Goal: Complete application form: Complete application form

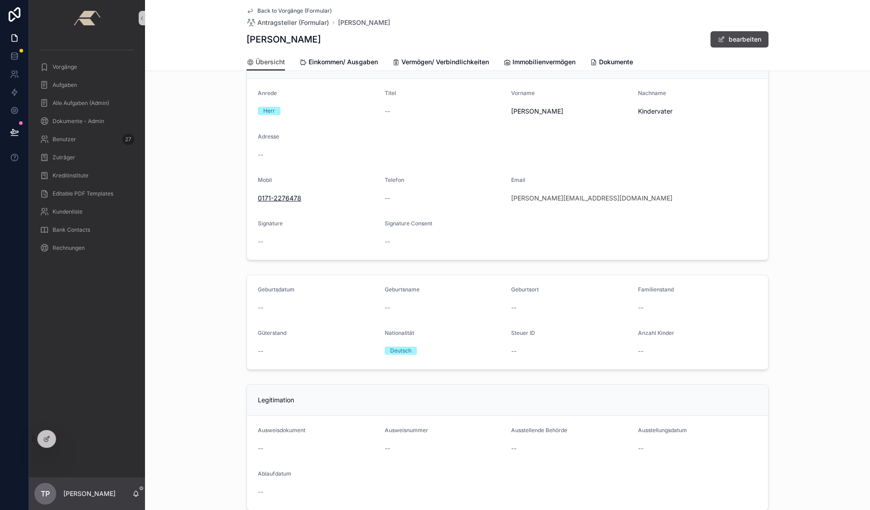
scroll to position [44, 0]
click at [346, 64] on span "Einkommen/ Ausgaben" at bounding box center [342, 62] width 69 height 9
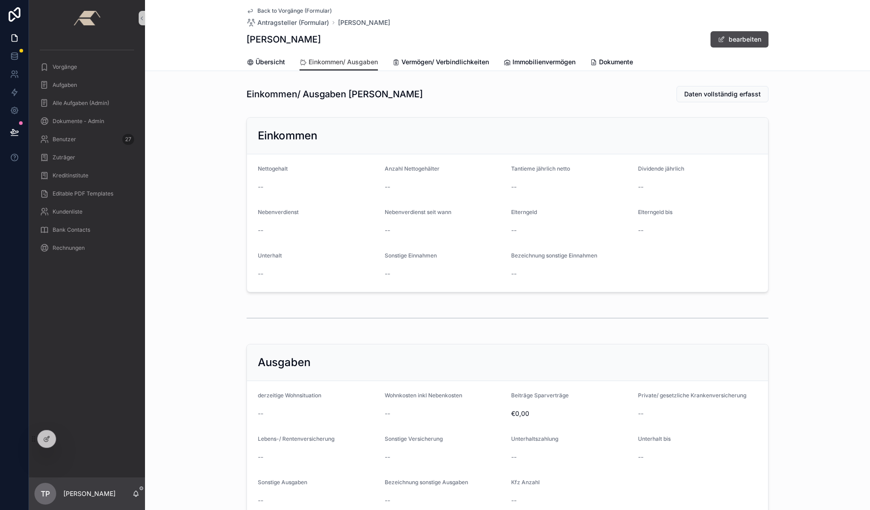
click at [726, 48] on div "Back to Vorgänge (Formular) Antragsteller (Formular) Lars Kindervater Lars Kind…" at bounding box center [507, 26] width 522 height 53
click at [727, 41] on button "bearbeiten" at bounding box center [739, 39] width 58 height 16
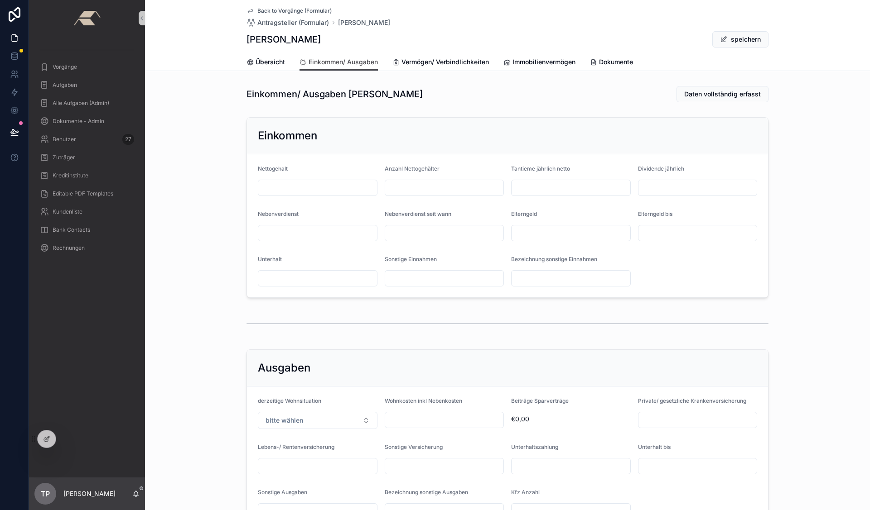
click at [471, 190] on input "scrollable content" at bounding box center [444, 188] width 119 height 13
click at [488, 155] on form "Nettogehalt Anzahl Nettogehälter Tantieme jährlich netto Dividende jährlich Neb…" at bounding box center [507, 225] width 521 height 143
click at [730, 40] on button "speichern" at bounding box center [740, 39] width 56 height 16
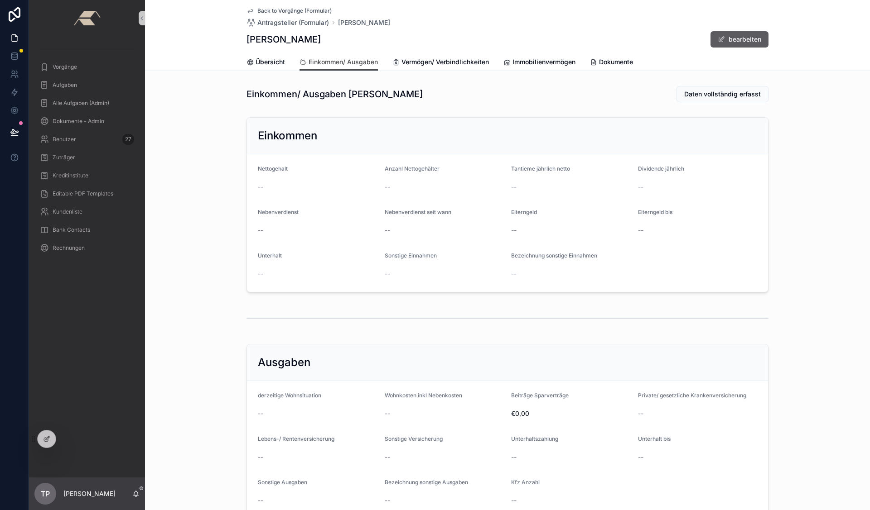
click at [719, 39] on span "scrollable content" at bounding box center [720, 39] width 7 height 7
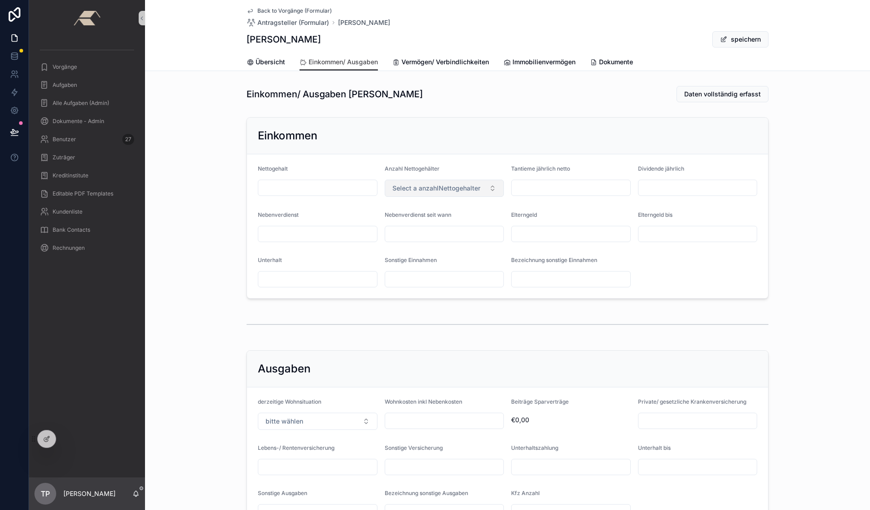
click at [489, 183] on button "Select a anzahlNettogehalter" at bounding box center [445, 188] width 120 height 17
click at [423, 226] on div "12,0" at bounding box center [440, 225] width 115 height 14
click at [745, 43] on button "speichern" at bounding box center [740, 39] width 56 height 16
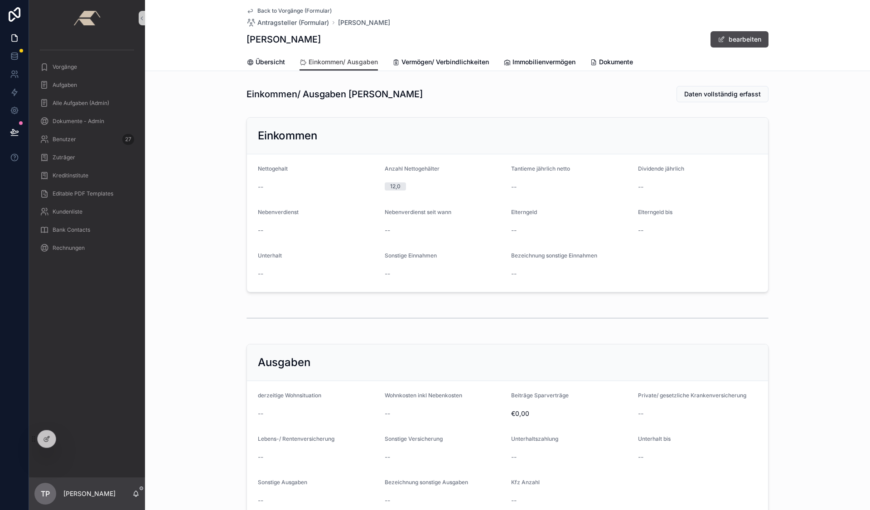
click at [395, 190] on div "12,0" at bounding box center [395, 187] width 10 height 8
click at [755, 32] on button "bearbeiten" at bounding box center [739, 39] width 58 height 16
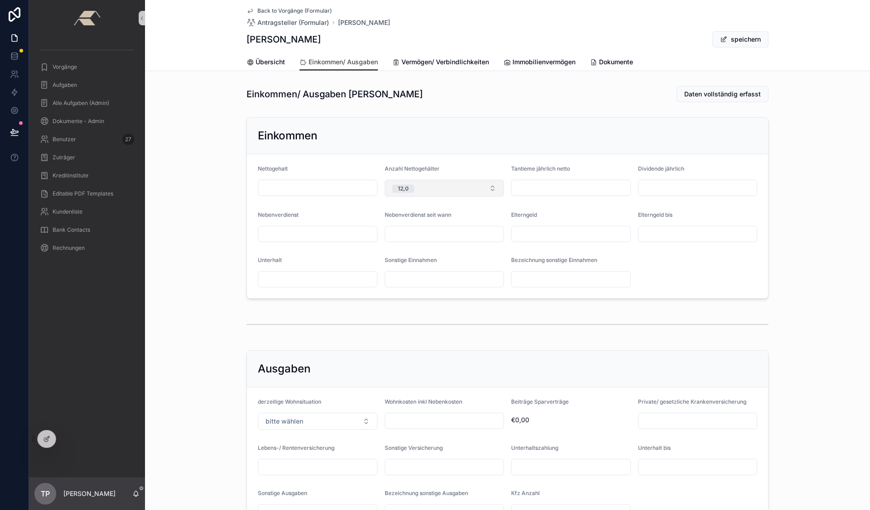
click at [486, 187] on button "12,0" at bounding box center [445, 188] width 120 height 17
click at [461, 140] on div "Einkommen" at bounding box center [507, 136] width 499 height 14
click at [48, 441] on icon at bounding box center [46, 440] width 4 height 4
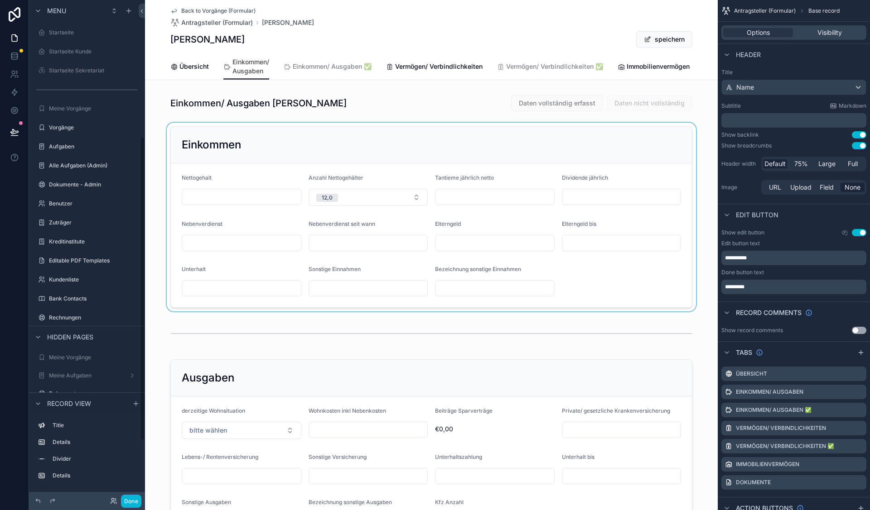
scroll to position [226, 0]
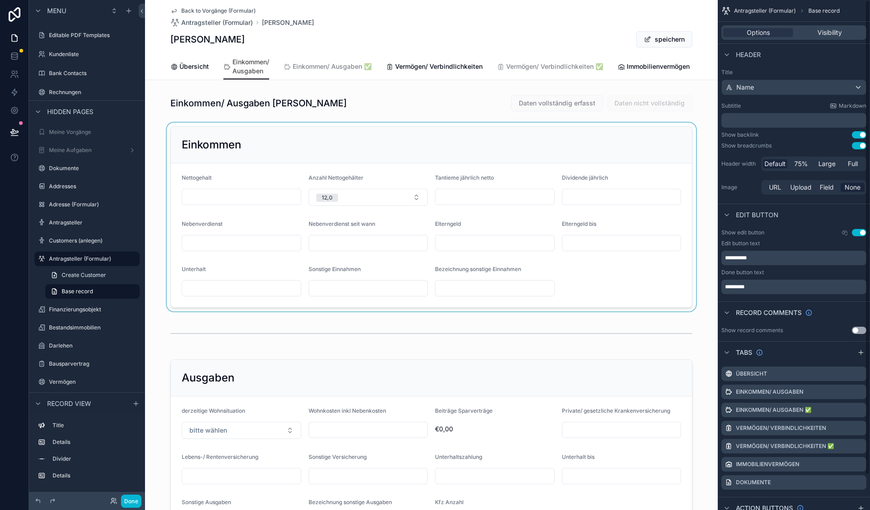
click at [648, 237] on div "scrollable content" at bounding box center [431, 217] width 572 height 189
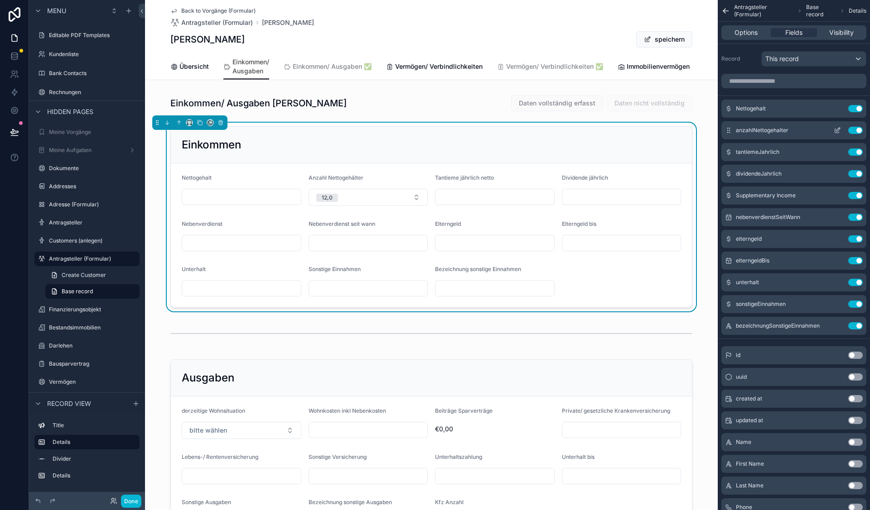
click at [837, 130] on icon "scrollable content" at bounding box center [836, 130] width 7 height 7
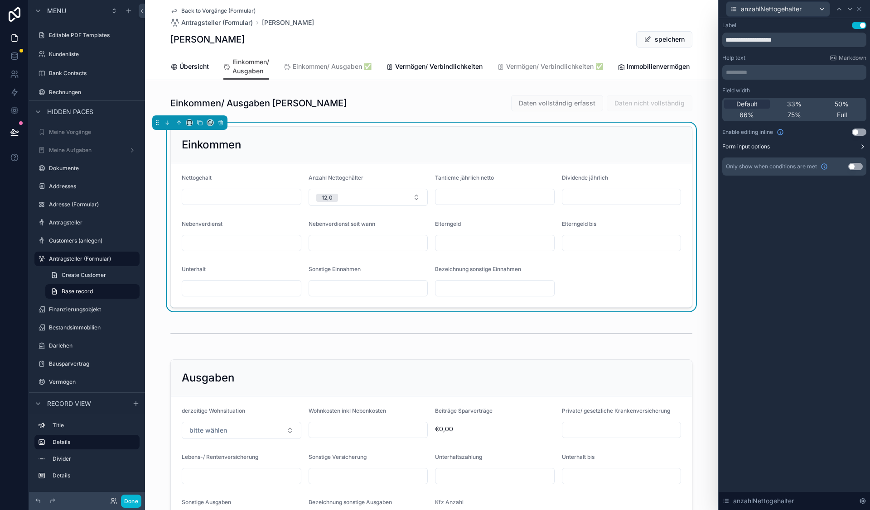
click at [805, 147] on button "Form input options" at bounding box center [794, 146] width 144 height 7
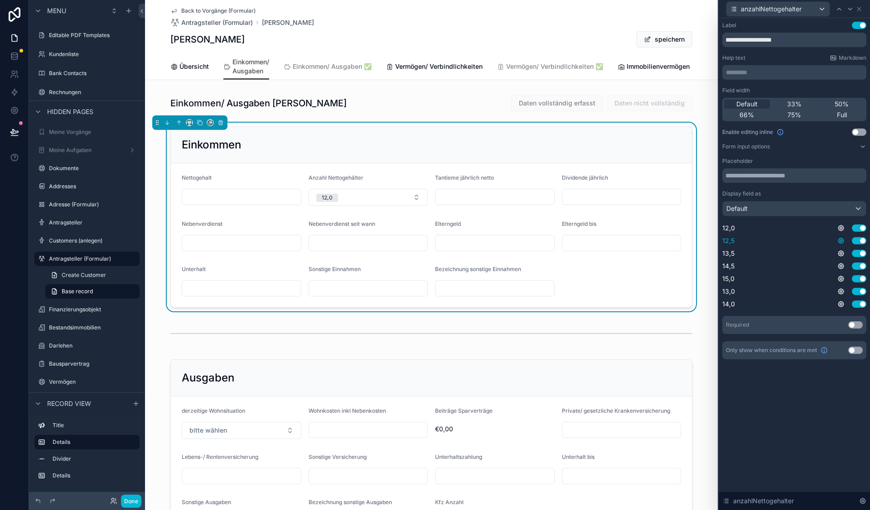
click at [841, 243] on icon at bounding box center [840, 240] width 5 height 5
click at [841, 244] on icon at bounding box center [840, 240] width 5 height 5
click at [835, 403] on div "**********" at bounding box center [793, 264] width 151 height 492
click at [861, 254] on button "Use setting" at bounding box center [858, 253] width 14 height 7
click at [862, 266] on button "Use setting" at bounding box center [858, 266] width 14 height 7
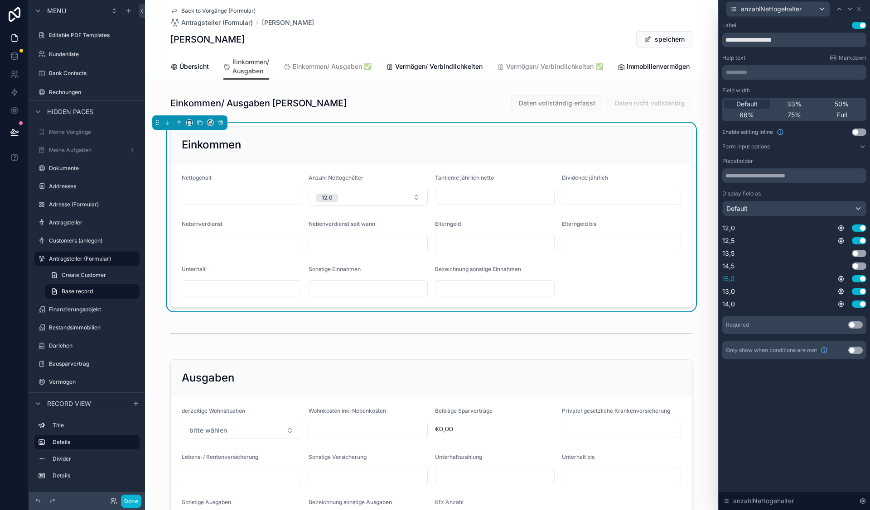
click at [862, 280] on button "Use setting" at bounding box center [858, 278] width 14 height 7
click at [857, 206] on div "Default" at bounding box center [793, 209] width 143 height 14
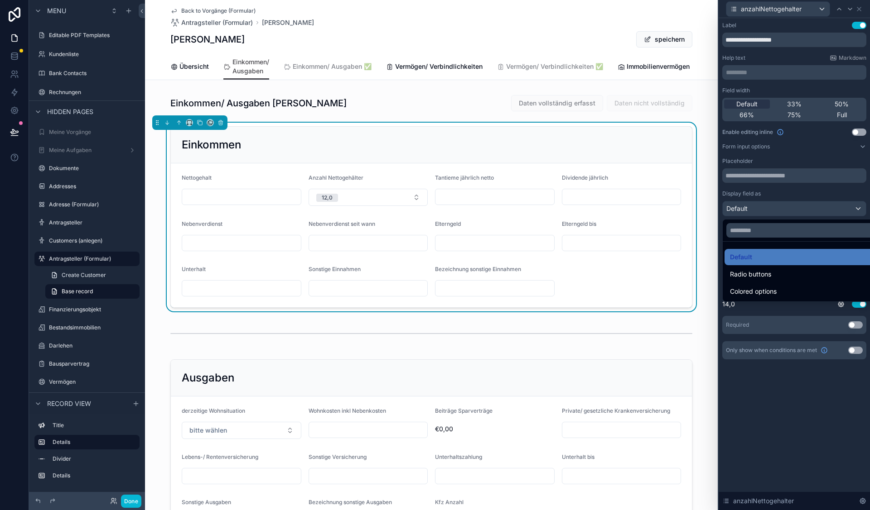
click at [857, 206] on div at bounding box center [793, 255] width 151 height 510
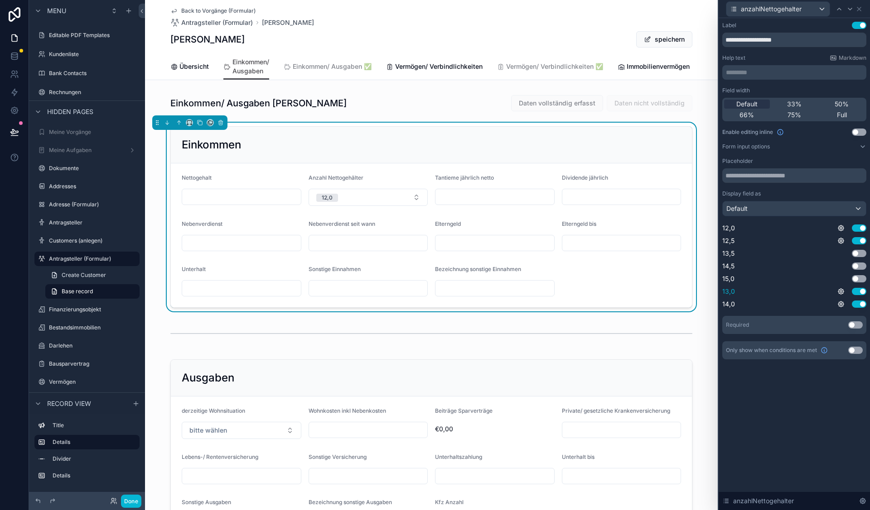
click at [862, 291] on button "Use setting" at bounding box center [858, 291] width 14 height 7
click at [862, 301] on button "Use setting" at bounding box center [858, 304] width 14 height 7
click at [859, 292] on button "Use setting" at bounding box center [858, 291] width 14 height 7
click at [858, 255] on button "Use setting" at bounding box center [858, 253] width 14 height 7
click at [856, 266] on button "Use setting" at bounding box center [858, 266] width 14 height 7
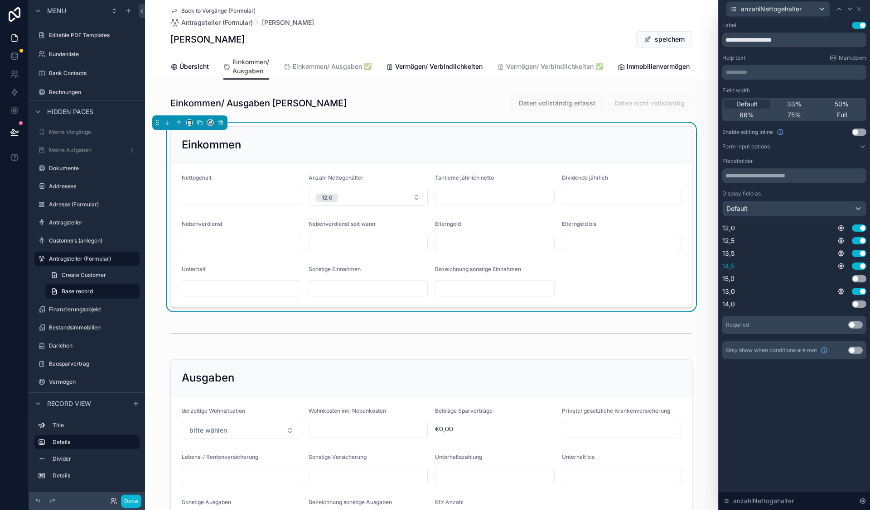
click at [856, 266] on button "Use setting" at bounding box center [858, 266] width 14 height 7
click at [857, 304] on button "Use setting" at bounding box center [858, 304] width 14 height 7
click at [857, 268] on button "Use setting" at bounding box center [858, 266] width 14 height 7
click at [857, 275] on div "15,0 Use setting" at bounding box center [794, 278] width 144 height 9
click at [857, 278] on button "Use setting" at bounding box center [858, 278] width 14 height 7
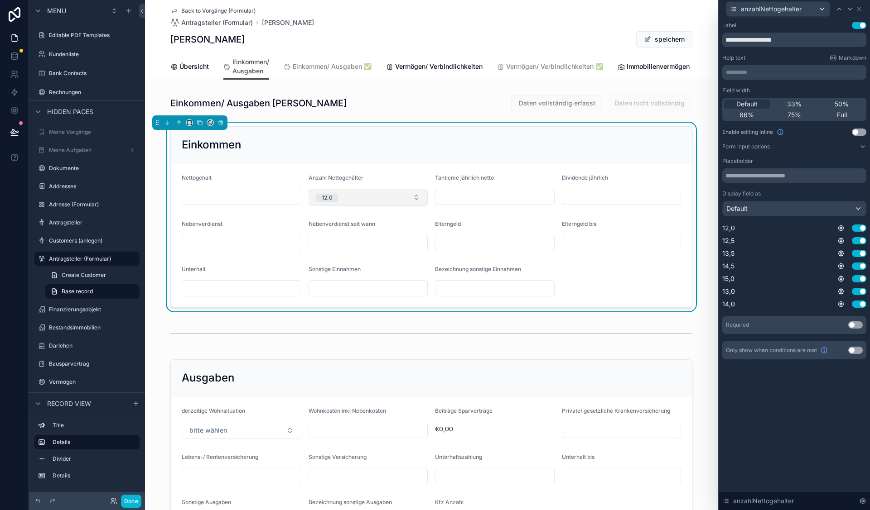
click at [416, 206] on button "12,0" at bounding box center [368, 197] width 120 height 17
click at [837, 305] on icon at bounding box center [840, 304] width 7 height 7
click at [849, 382] on div "**********" at bounding box center [793, 264] width 151 height 492
click at [858, 8] on icon at bounding box center [858, 8] width 7 height 7
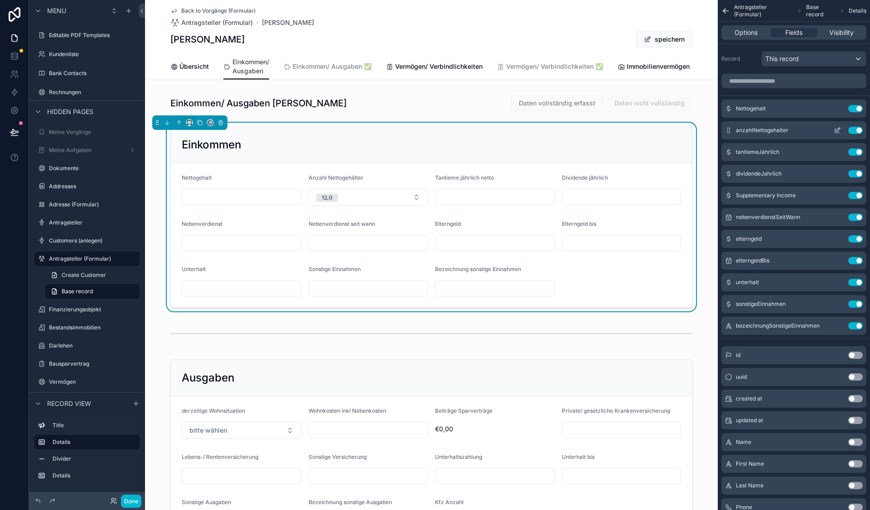
click at [838, 131] on icon "scrollable content" at bounding box center [836, 130] width 7 height 7
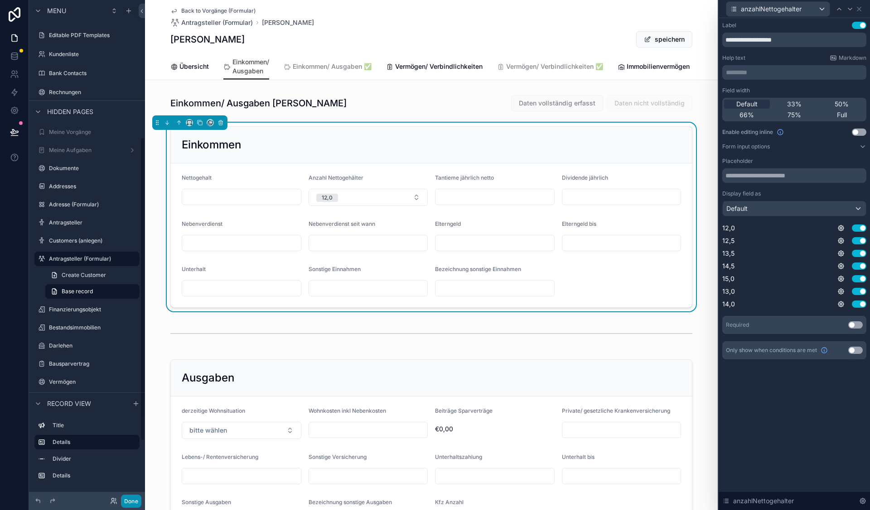
click at [135, 496] on button "Done" at bounding box center [131, 501] width 20 height 13
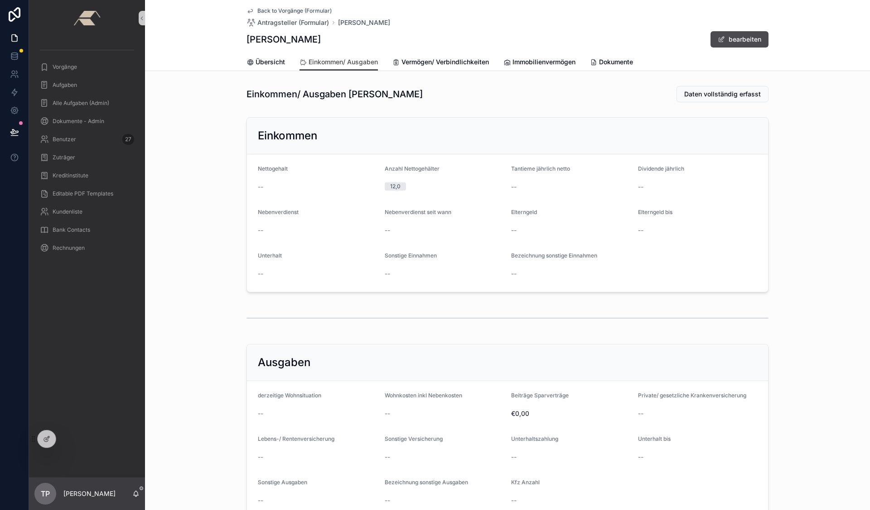
click at [472, 189] on div "12,0" at bounding box center [445, 187] width 120 height 8
click at [721, 41] on button "bearbeiten" at bounding box center [739, 39] width 58 height 16
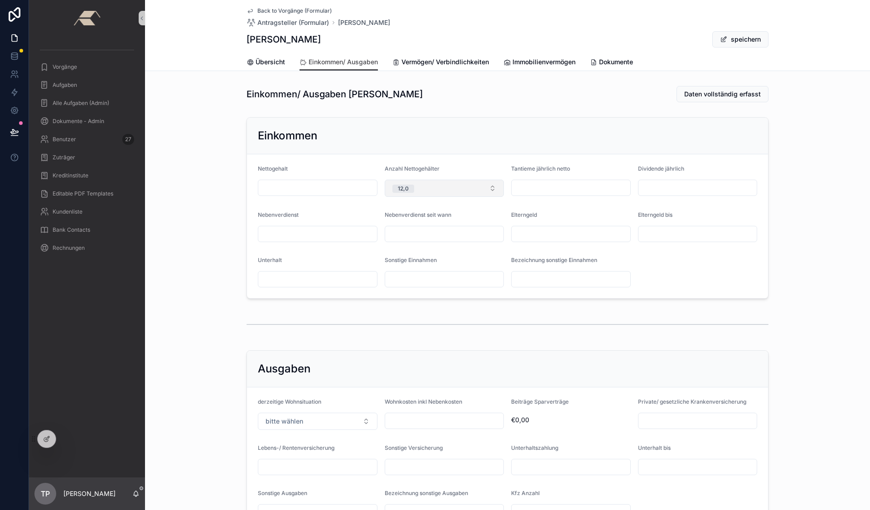
click at [490, 186] on button "12,0" at bounding box center [445, 188] width 120 height 17
click at [456, 346] on div "Einkommen/ Ausgaben [PERSON_NAME] Daten vollständig erfasst Einkommen Nettogeha…" at bounding box center [507, 309] width 725 height 454
click at [51, 442] on div at bounding box center [47, 439] width 18 height 17
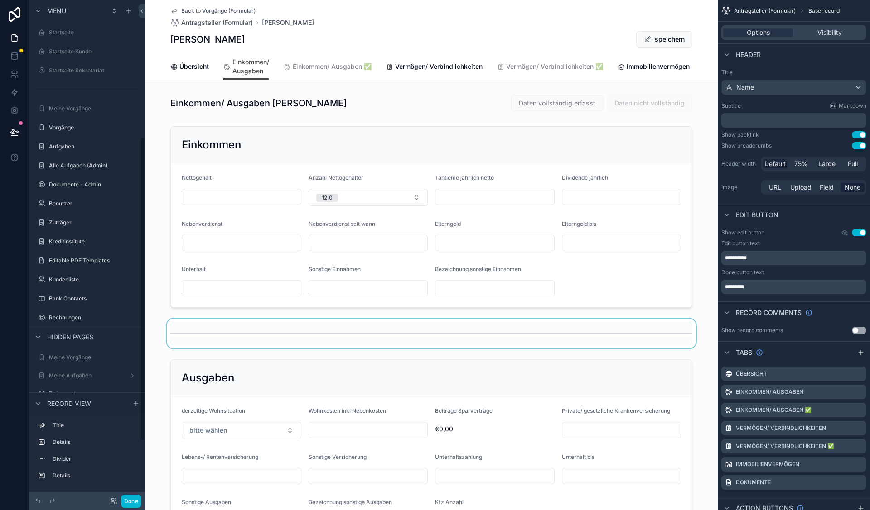
scroll to position [226, 0]
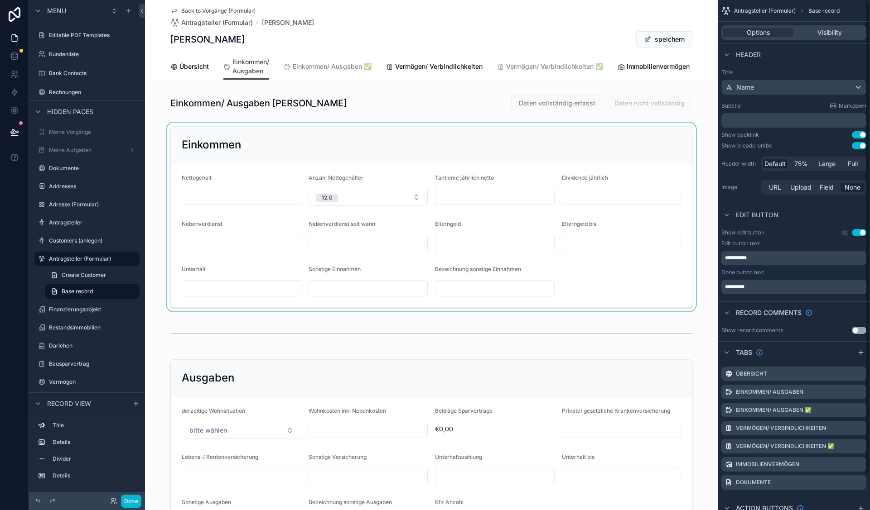
click at [639, 249] on div "scrollable content" at bounding box center [431, 217] width 572 height 189
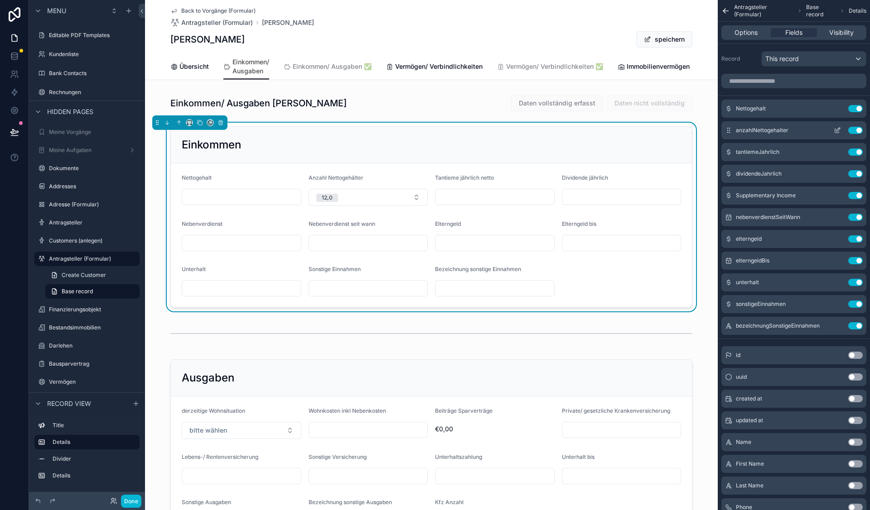
click at [837, 131] on icon "scrollable content" at bounding box center [838, 130] width 4 height 4
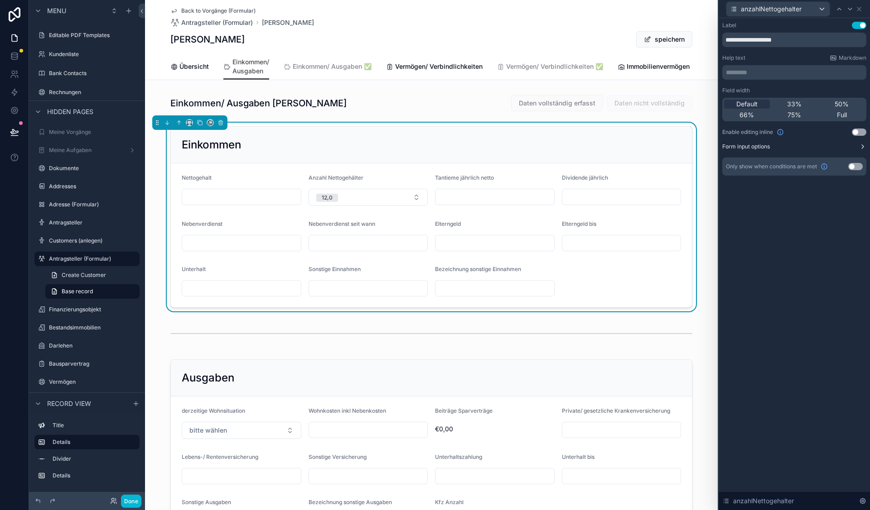
click at [864, 146] on icon at bounding box center [862, 146] width 7 height 7
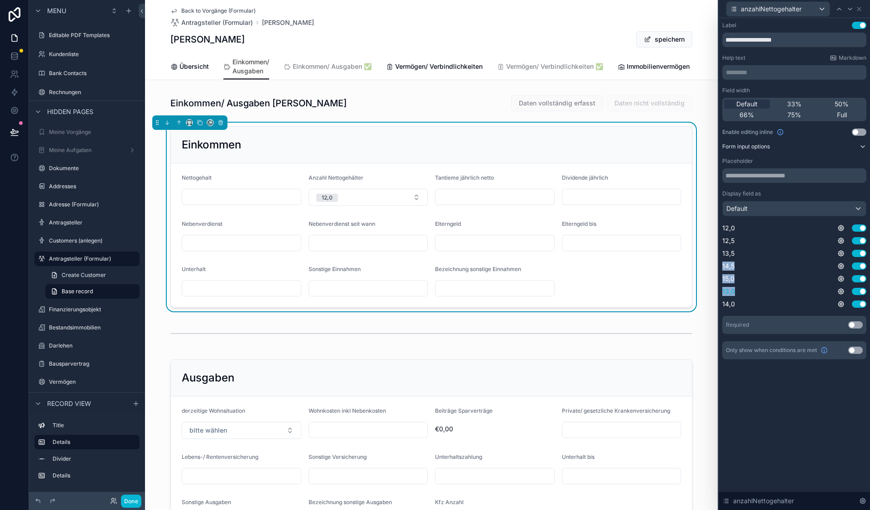
drag, startPoint x: 732, startPoint y: 254, endPoint x: 734, endPoint y: 287, distance: 33.6
click at [734, 288] on div "12,0 Use setting 12,5 Use setting 13,5 Use setting 14,5 Use setting 15,0 Use se…" at bounding box center [794, 266] width 144 height 85
click at [805, 278] on div "15,0 Use setting" at bounding box center [794, 278] width 144 height 9
click at [861, 267] on button "Use setting" at bounding box center [858, 266] width 14 height 7
click at [861, 277] on button "Use setting" at bounding box center [858, 278] width 14 height 7
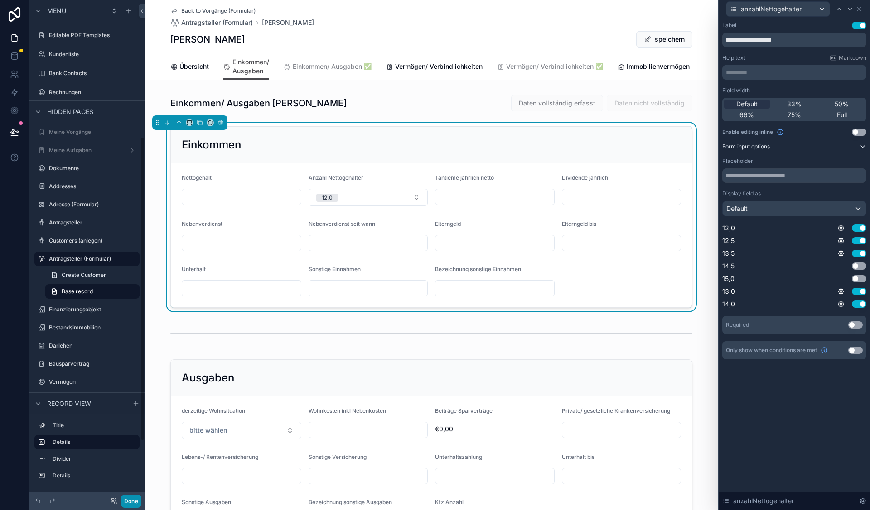
click at [125, 498] on button "Done" at bounding box center [131, 501] width 20 height 13
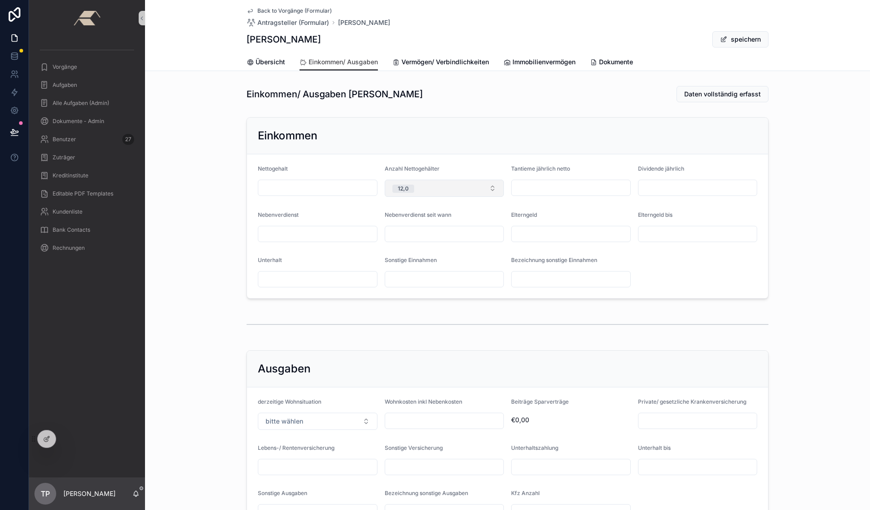
click at [488, 189] on button "12,0" at bounding box center [445, 188] width 120 height 17
click at [45, 441] on icon at bounding box center [46, 439] width 7 height 7
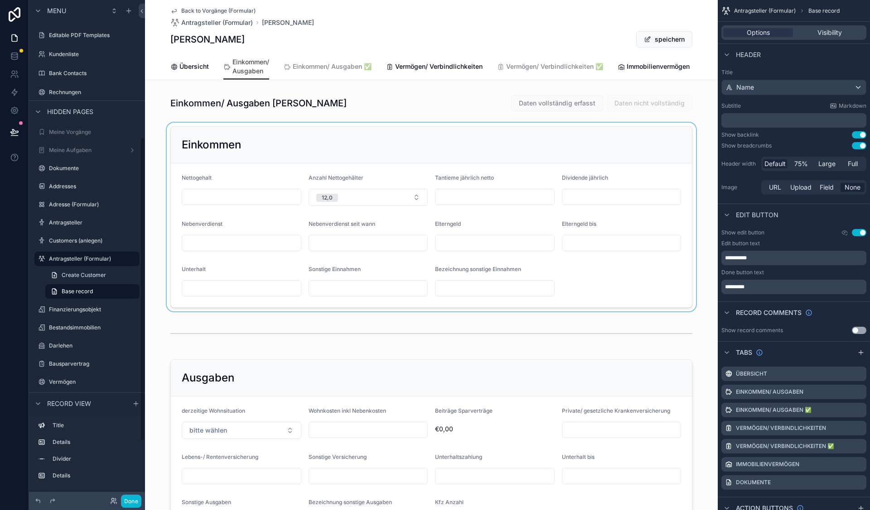
click at [545, 230] on div "scrollable content" at bounding box center [431, 217] width 572 height 189
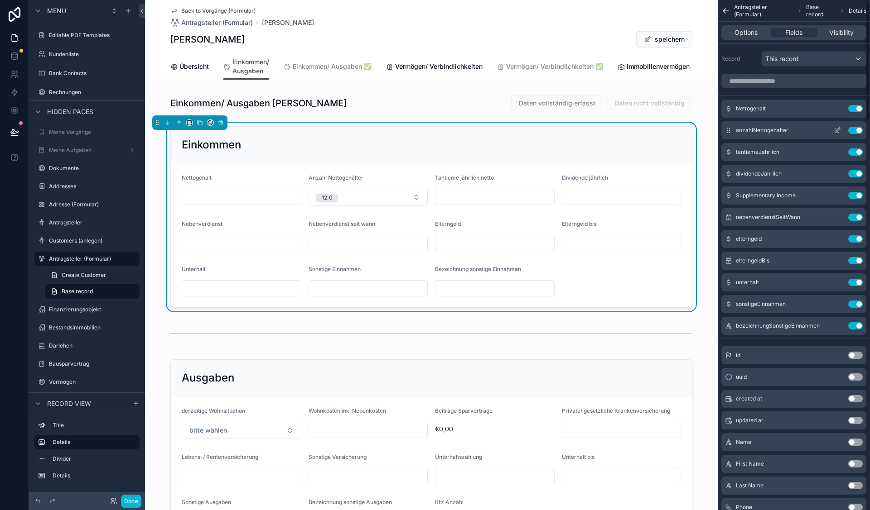
click at [833, 132] on button "scrollable content" at bounding box center [837, 130] width 14 height 7
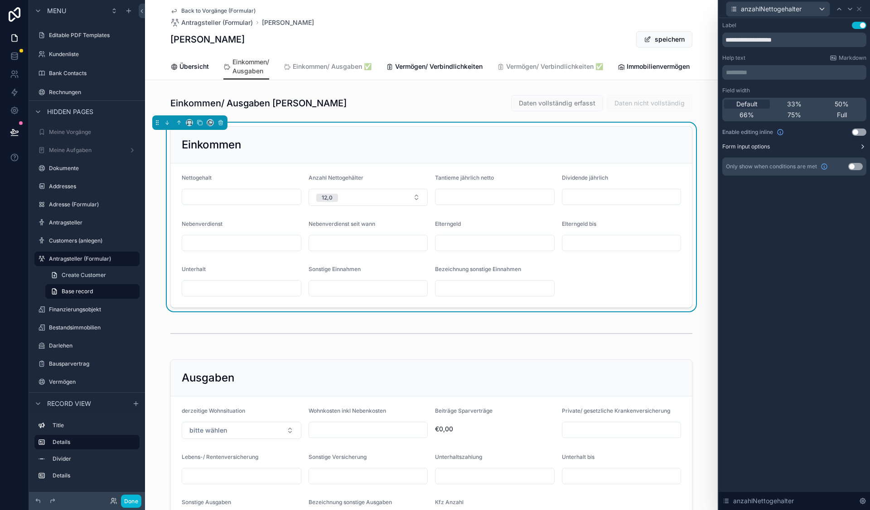
click at [852, 145] on button "Form input options" at bounding box center [794, 146] width 144 height 7
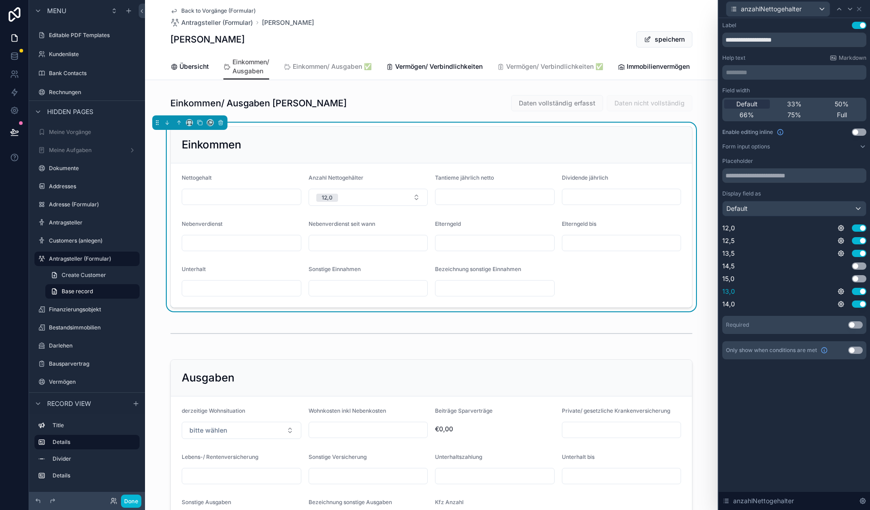
click at [861, 292] on button "Use setting" at bounding box center [858, 291] width 14 height 7
click at [861, 254] on button "Use setting" at bounding box center [858, 253] width 14 height 7
click at [861, 304] on button "Use setting" at bounding box center [858, 304] width 14 height 7
click at [134, 502] on button "Done" at bounding box center [131, 501] width 20 height 13
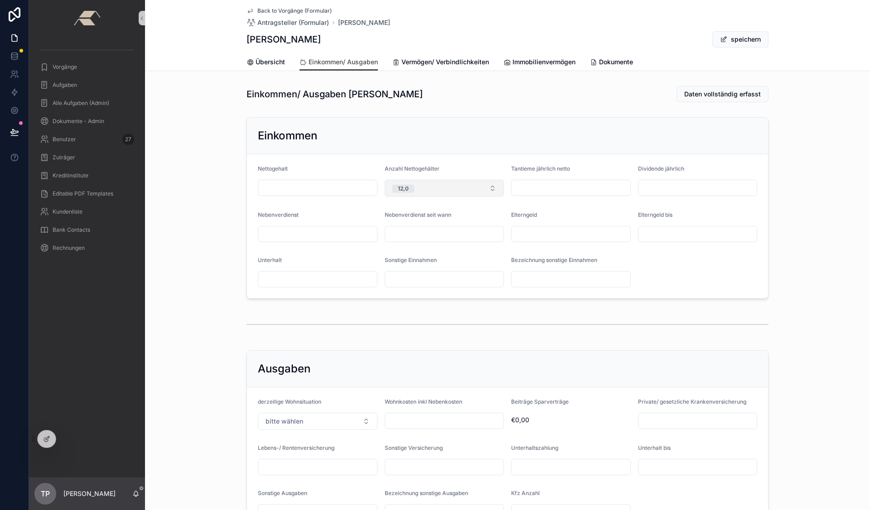
click at [491, 186] on button "12,0" at bounding box center [445, 188] width 120 height 17
click at [50, 436] on div at bounding box center [47, 439] width 18 height 17
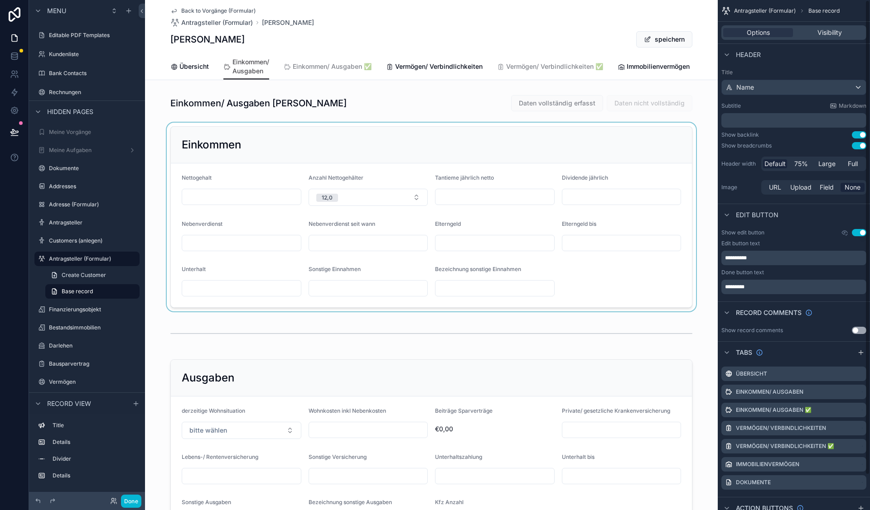
click at [656, 218] on div "scrollable content" at bounding box center [431, 217] width 572 height 189
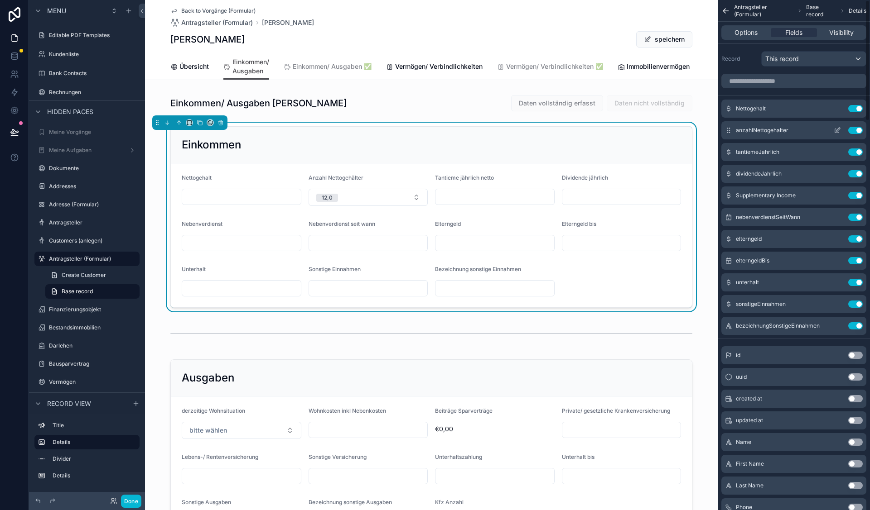
click at [837, 128] on icon "scrollable content" at bounding box center [836, 130] width 7 height 7
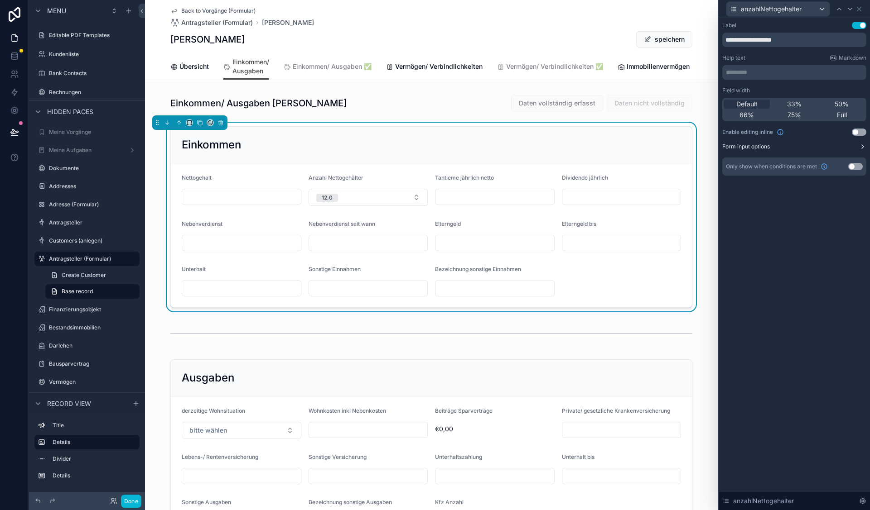
click at [863, 147] on icon at bounding box center [862, 146] width 7 height 7
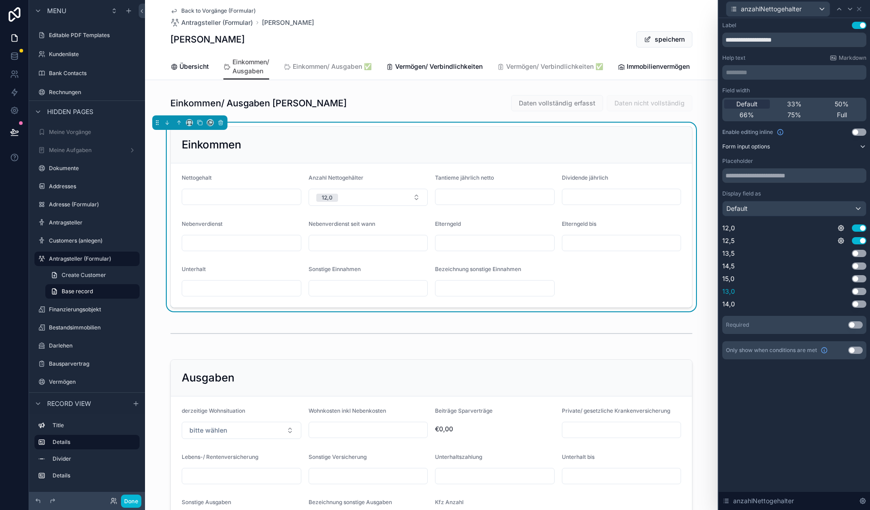
click at [859, 289] on button "Use setting" at bounding box center [858, 291] width 14 height 7
click at [415, 202] on button "12,0" at bounding box center [368, 197] width 120 height 17
click at [861, 254] on button "Use setting" at bounding box center [858, 253] width 14 height 7
click at [410, 203] on button "12,0" at bounding box center [368, 197] width 120 height 17
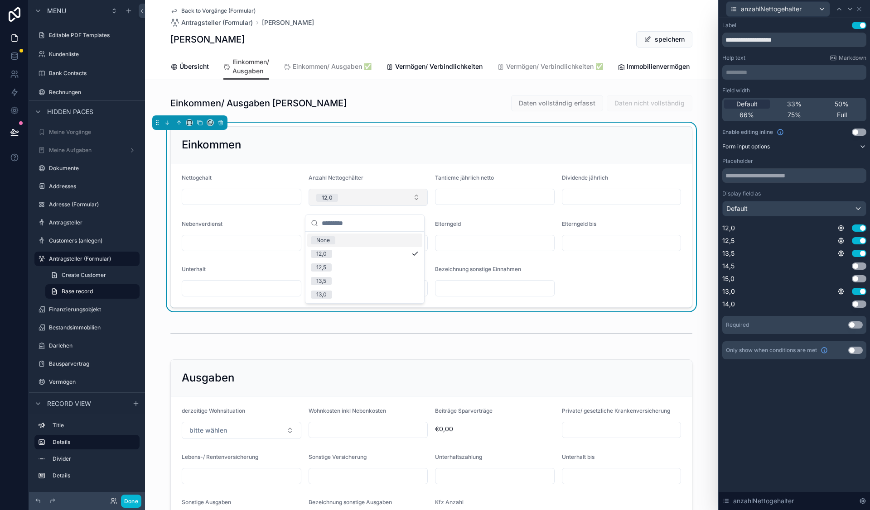
click at [410, 203] on button "12,0" at bounding box center [368, 197] width 120 height 17
click at [859, 264] on button "Use setting" at bounding box center [858, 266] width 14 height 7
click at [859, 278] on button "Use setting" at bounding box center [858, 278] width 14 height 7
click at [863, 304] on button "Use setting" at bounding box center [858, 304] width 14 height 7
click at [861, 7] on icon at bounding box center [858, 8] width 7 height 7
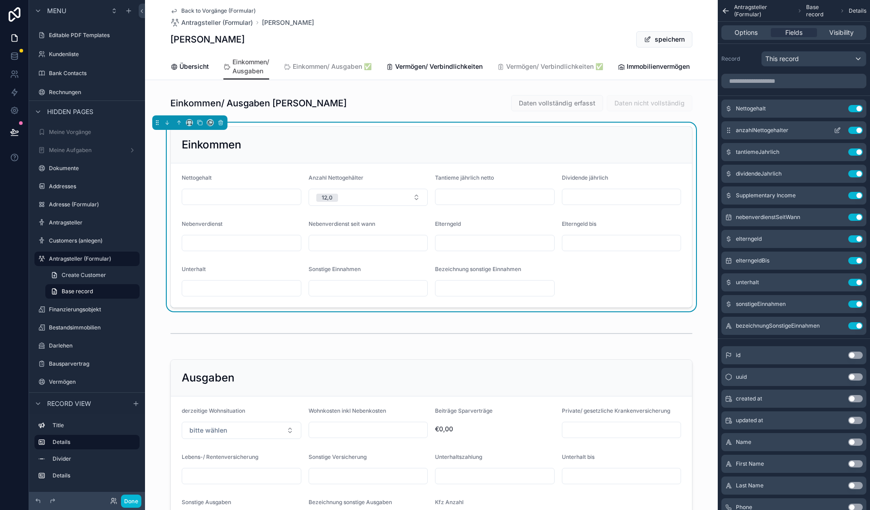
click at [858, 127] on button "Use setting" at bounding box center [855, 130] width 14 height 7
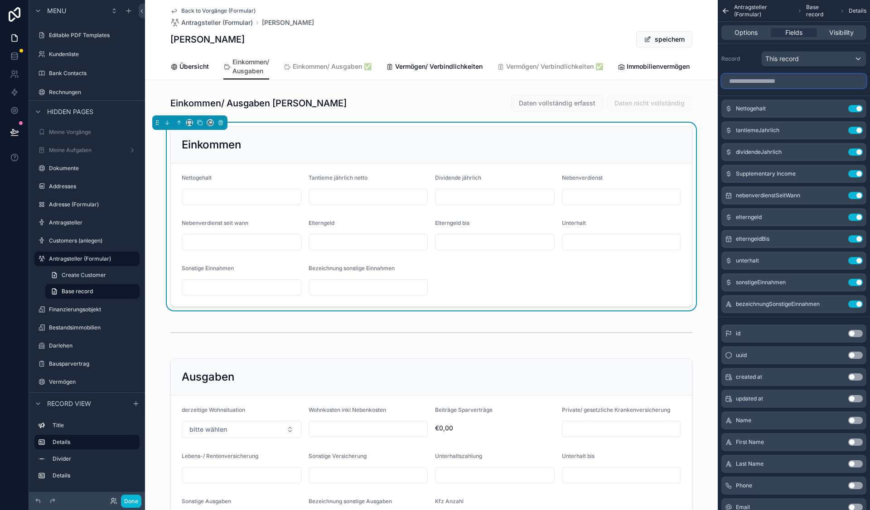
click at [771, 85] on input "scrollable content" at bounding box center [793, 81] width 145 height 14
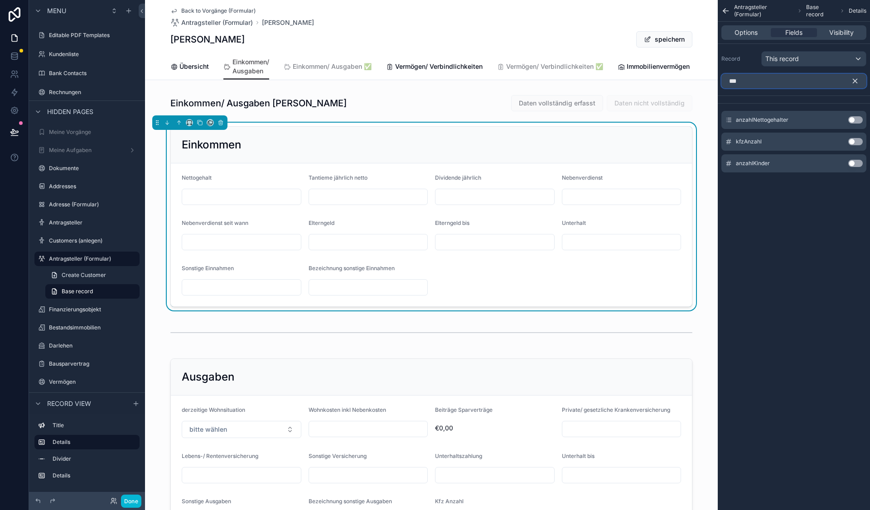
type input "***"
click at [850, 120] on button "Use setting" at bounding box center [855, 119] width 14 height 7
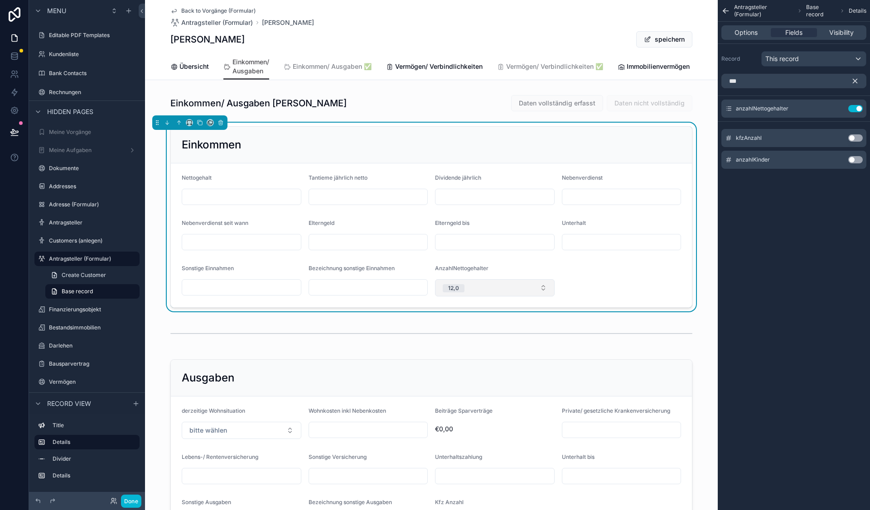
click at [538, 294] on button "12,0" at bounding box center [495, 287] width 120 height 17
click at [803, 34] on div "Fields" at bounding box center [793, 32] width 46 height 9
click at [857, 80] on icon "scrollable content" at bounding box center [855, 81] width 8 height 8
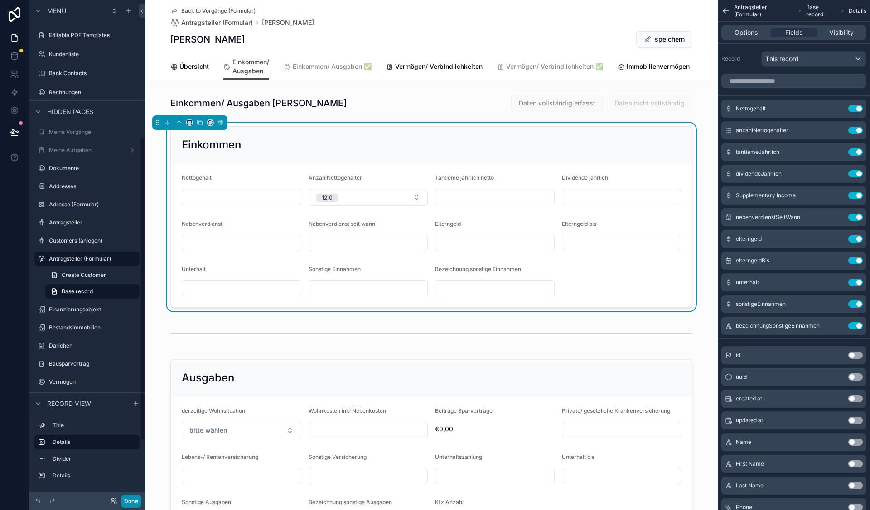
click at [132, 500] on button "Done" at bounding box center [131, 501] width 20 height 13
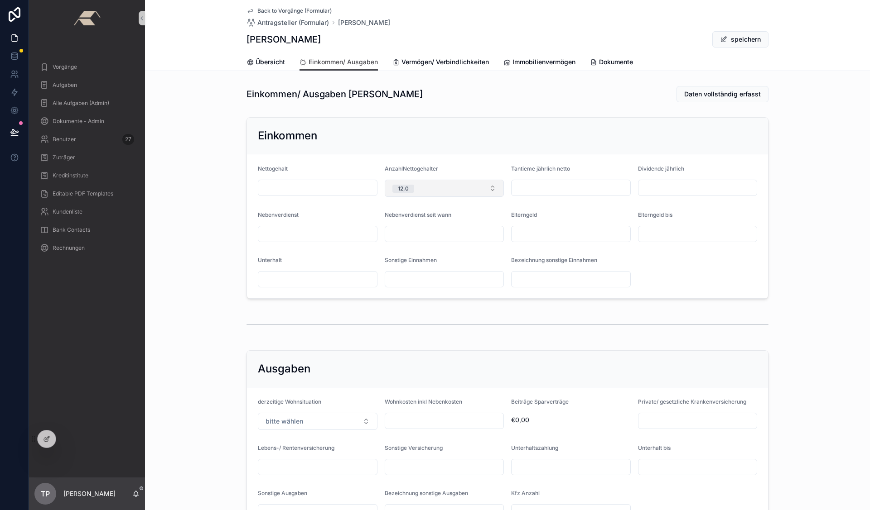
click at [489, 184] on button "12,0" at bounding box center [445, 188] width 120 height 17
click at [490, 184] on button "12,0" at bounding box center [445, 188] width 120 height 17
click at [491, 188] on button "12,0" at bounding box center [445, 188] width 120 height 17
click at [492, 188] on button "12,0" at bounding box center [445, 188] width 120 height 17
click at [490, 190] on button "12,0" at bounding box center [445, 188] width 120 height 17
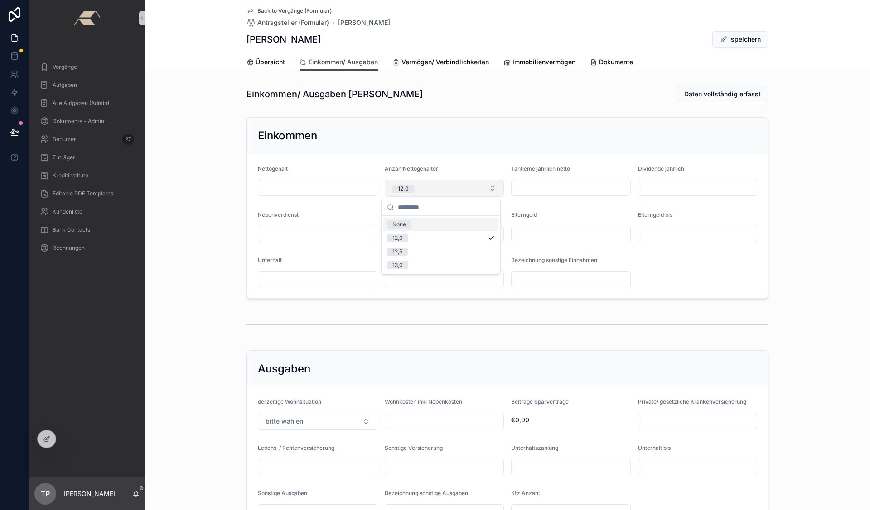
click at [490, 190] on button "12,0" at bounding box center [445, 188] width 120 height 17
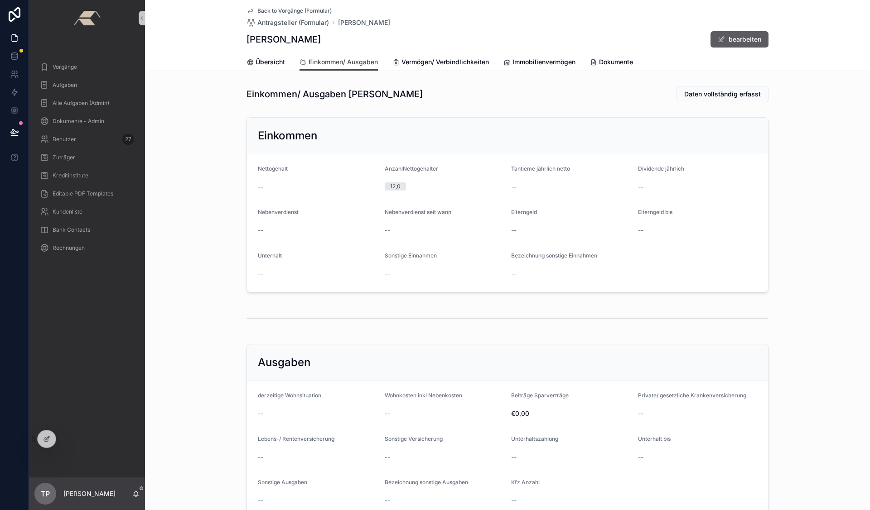
click at [722, 44] on button "bearbeiten" at bounding box center [739, 39] width 58 height 16
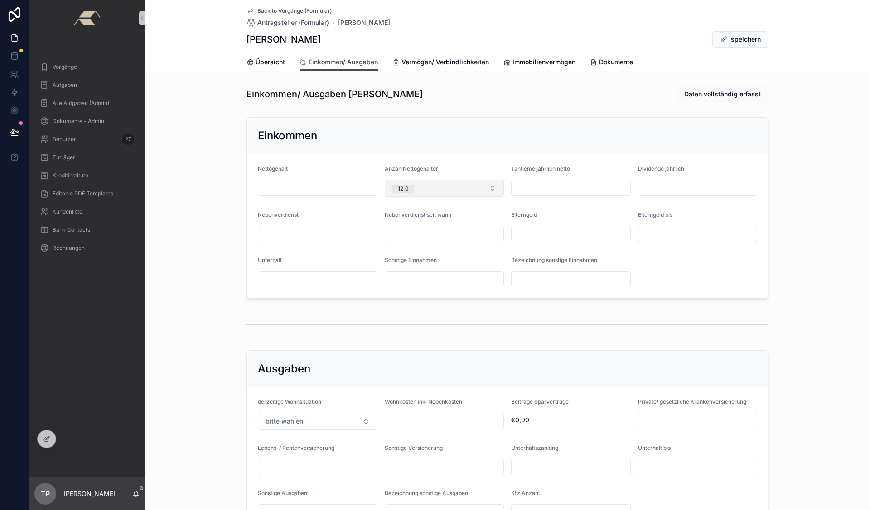
click at [495, 190] on button "12,0" at bounding box center [445, 188] width 120 height 17
click at [437, 349] on div "Ausgaben derzeitige Wohnsituation bitte wählen Wohnkosten inkl Nebenkosten Beit…" at bounding box center [507, 441] width 725 height 189
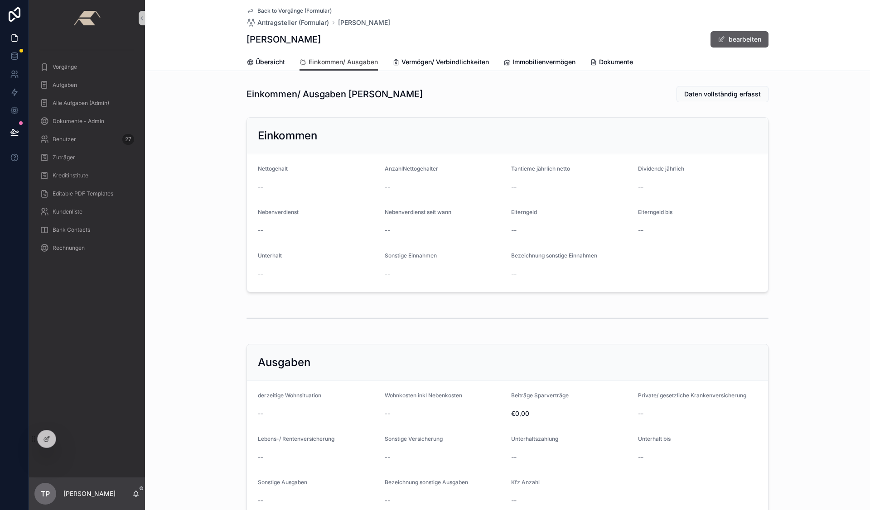
click at [724, 37] on button "bearbeiten" at bounding box center [739, 39] width 58 height 16
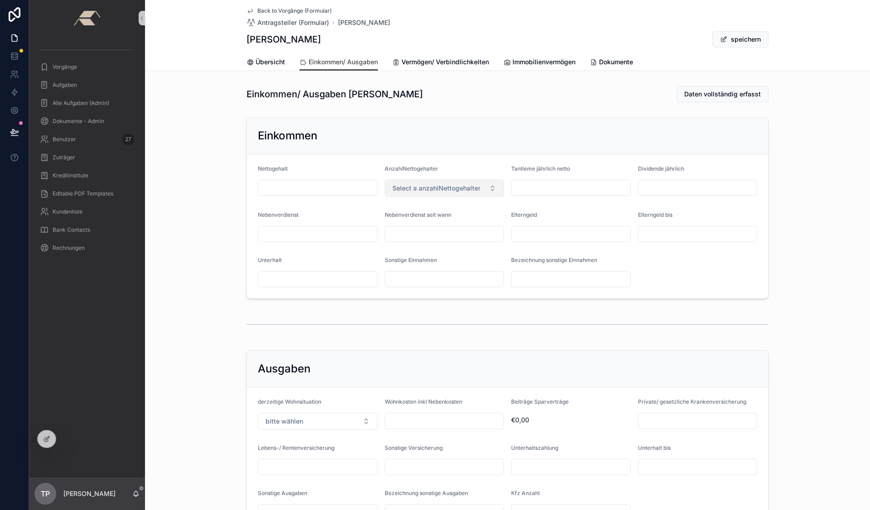
click at [483, 188] on button "Select a anzahlNettogehalter" at bounding box center [445, 188] width 120 height 17
click at [456, 329] on div "scrollable content" at bounding box center [507, 324] width 522 height 23
click at [492, 195] on button "Select a anzahlNettogehalter" at bounding box center [445, 188] width 120 height 17
click at [443, 272] on div "13,5" at bounding box center [440, 266] width 115 height 14
click at [441, 309] on div "Einkommen/ Ausgaben [PERSON_NAME] Daten vollständig erfasst Einkommen Nettogeha…" at bounding box center [507, 309] width 725 height 454
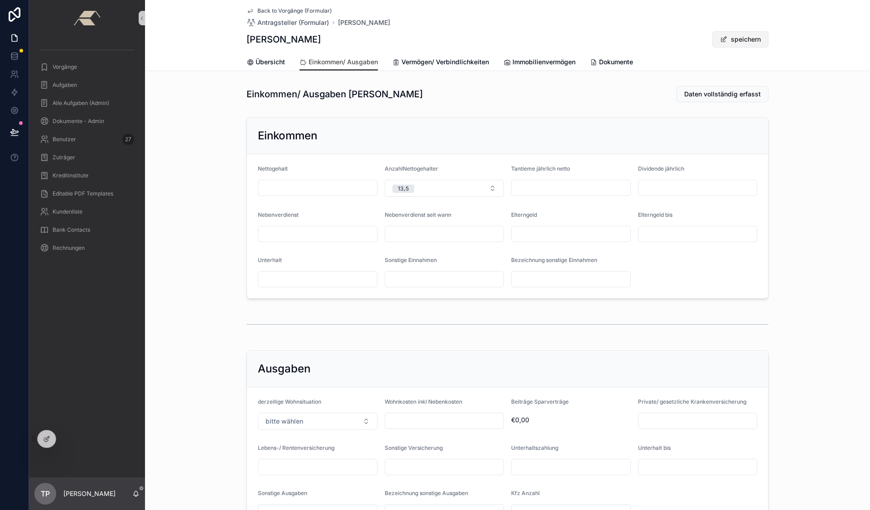
click at [755, 45] on button "speichern" at bounding box center [740, 39] width 56 height 16
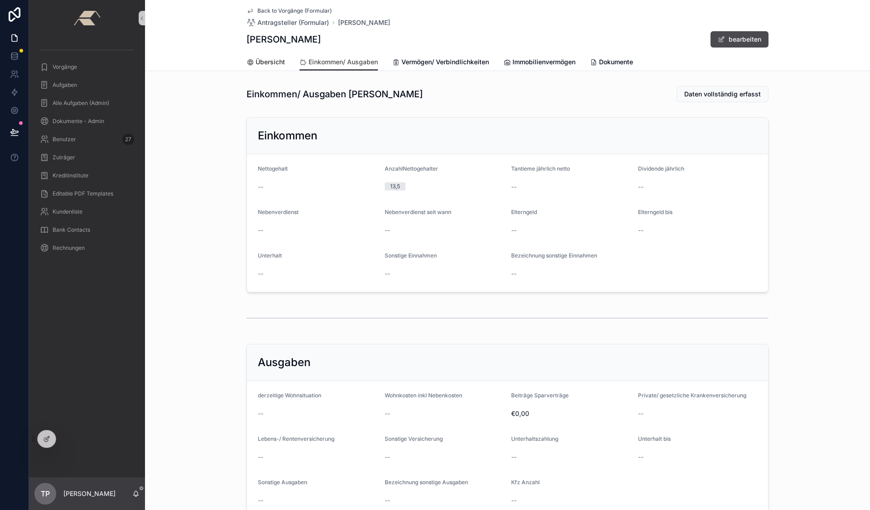
click at [263, 65] on span "Übersicht" at bounding box center [269, 62] width 29 height 9
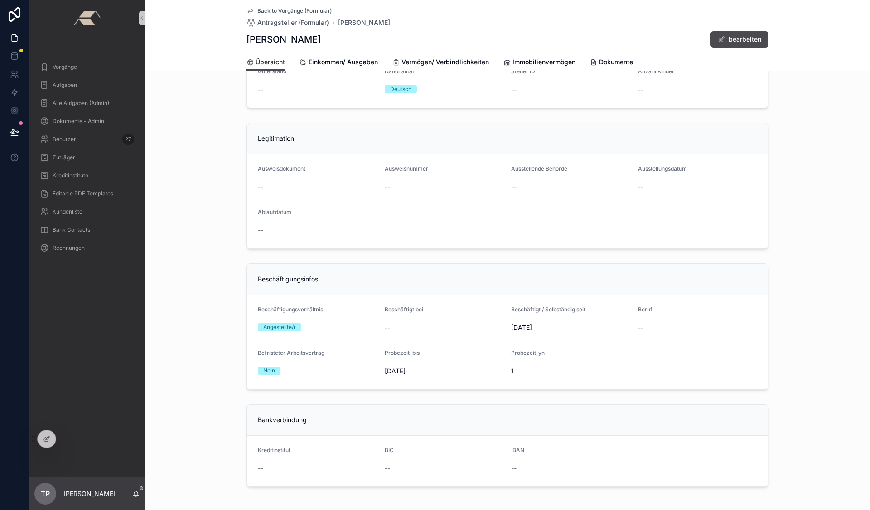
scroll to position [306, 0]
click at [739, 36] on button "bearbeiten" at bounding box center [739, 39] width 58 height 16
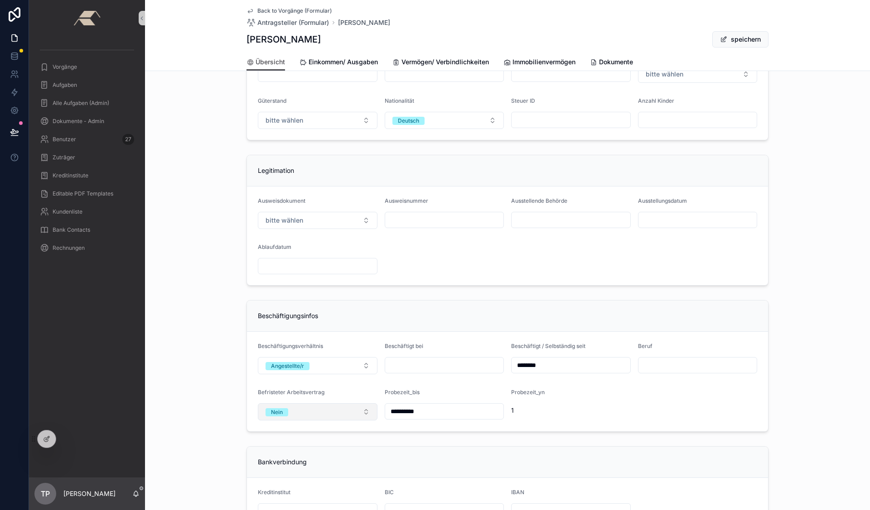
click at [346, 414] on button "Nein" at bounding box center [318, 412] width 120 height 17
click at [283, 461] on div "[PERSON_NAME]" at bounding box center [314, 462] width 115 height 14
click at [394, 389] on span "Befristet bis" at bounding box center [400, 392] width 31 height 7
click at [730, 38] on button "speichern" at bounding box center [740, 39] width 56 height 16
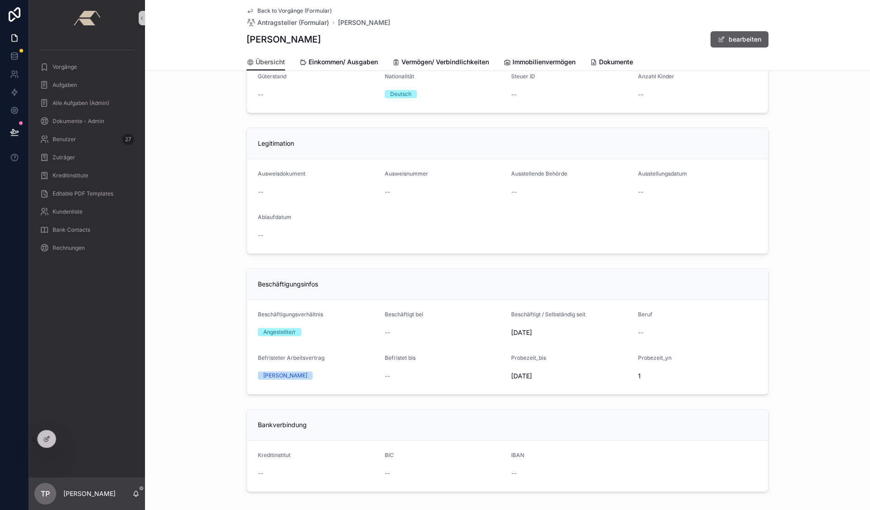
click at [730, 38] on button "bearbeiten" at bounding box center [739, 39] width 58 height 16
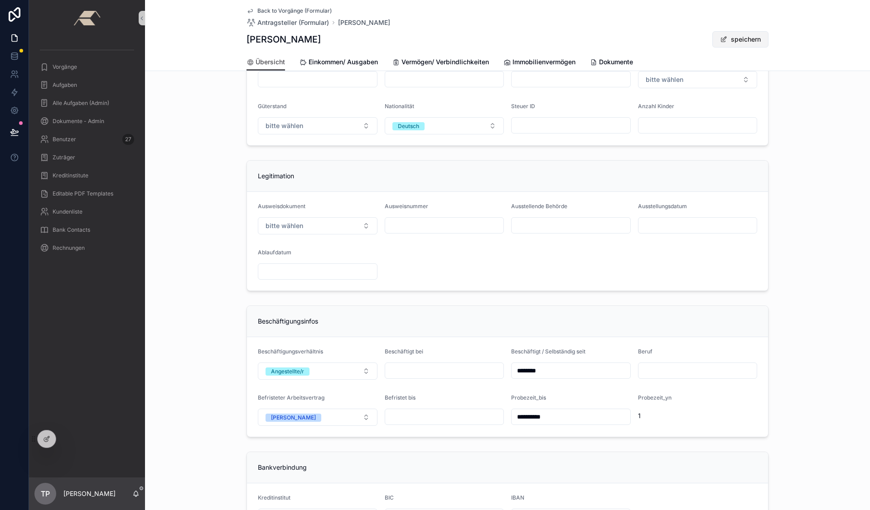
scroll to position [306, 0]
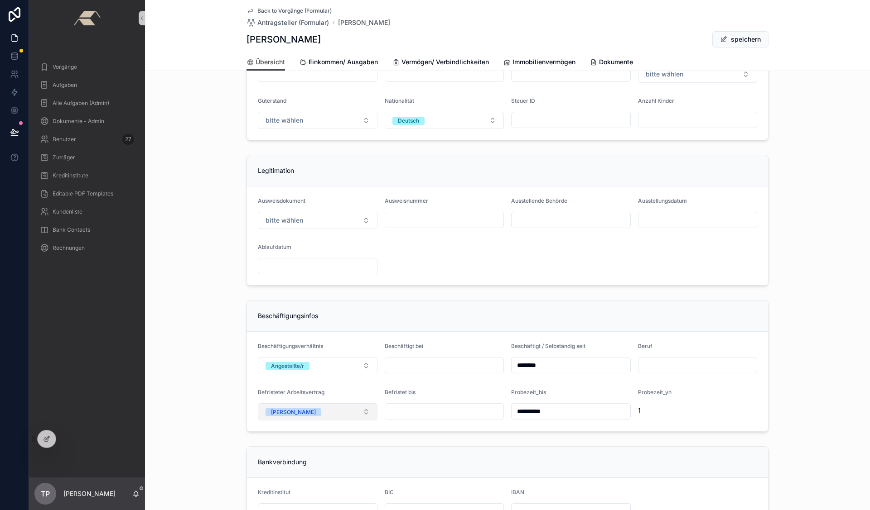
click at [360, 416] on button "[PERSON_NAME]" at bounding box center [318, 412] width 120 height 17
click at [312, 471] on div "Nein" at bounding box center [314, 476] width 115 height 14
click at [386, 417] on input "**********" at bounding box center [444, 411] width 119 height 13
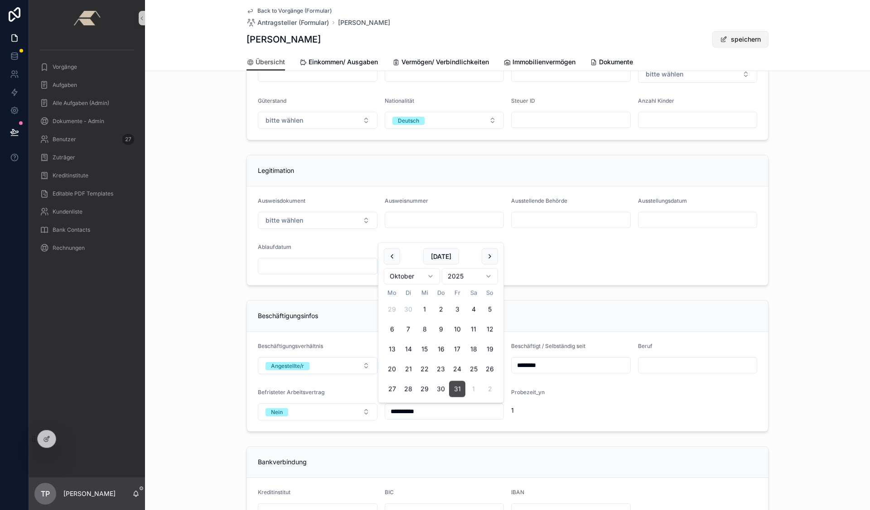
click at [728, 31] on button "speichern" at bounding box center [740, 39] width 56 height 16
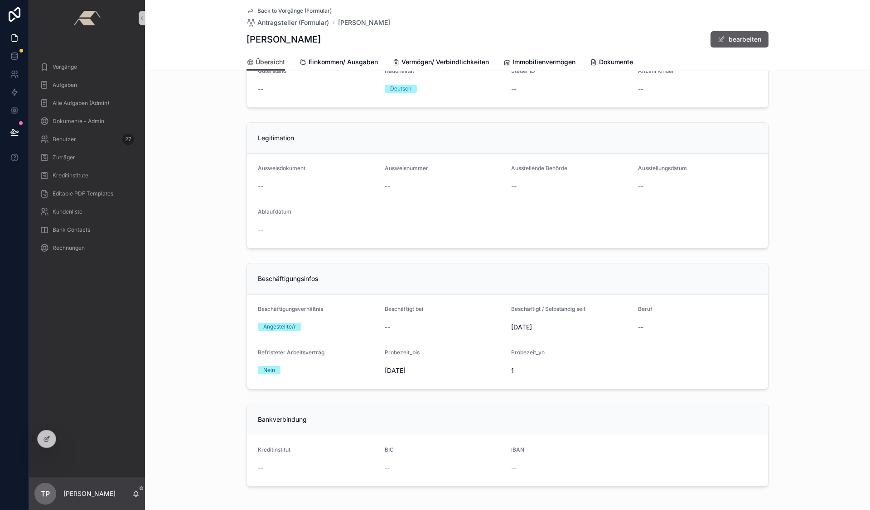
scroll to position [301, 0]
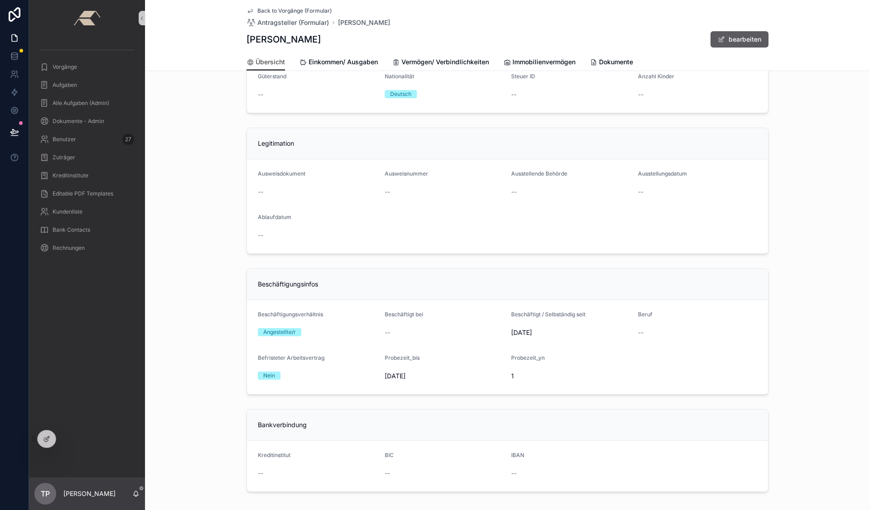
click at [732, 44] on button "bearbeiten" at bounding box center [739, 39] width 58 height 16
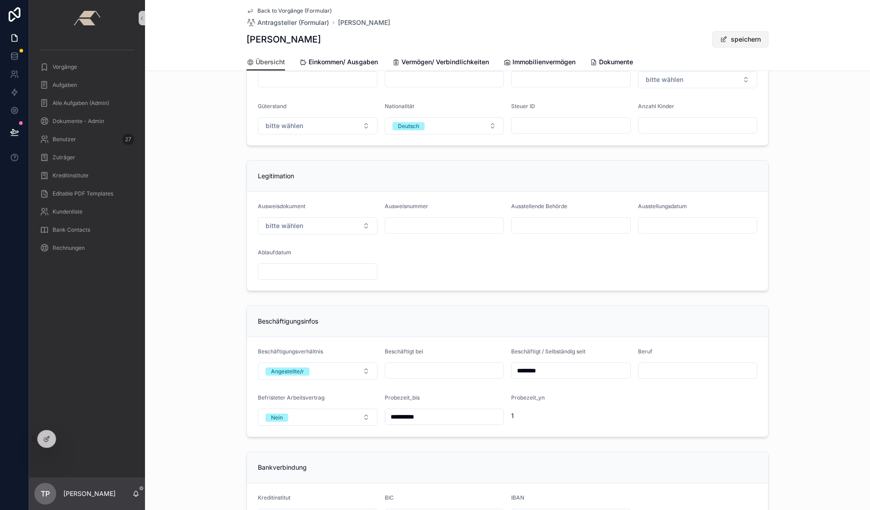
scroll to position [306, 0]
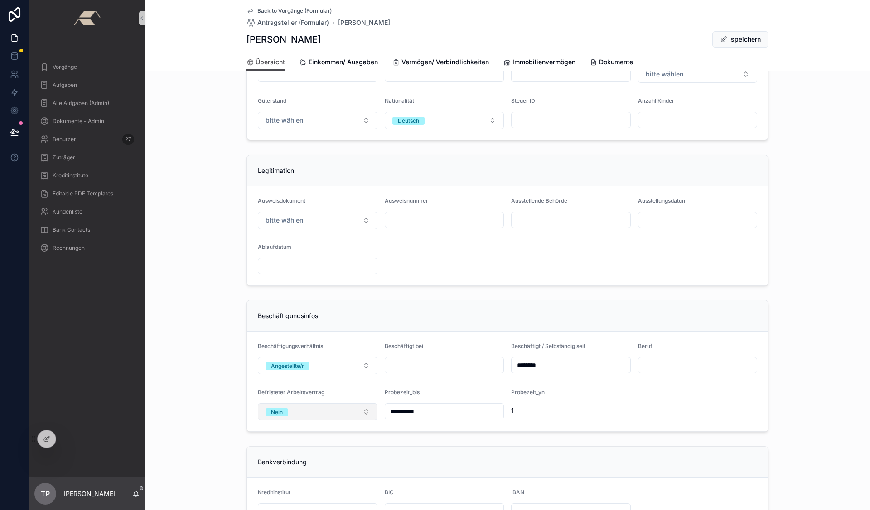
click at [364, 410] on button "Nein" at bounding box center [318, 412] width 120 height 17
click at [309, 460] on div "[PERSON_NAME]" at bounding box center [314, 462] width 115 height 14
click at [735, 37] on button "speichern" at bounding box center [740, 39] width 56 height 16
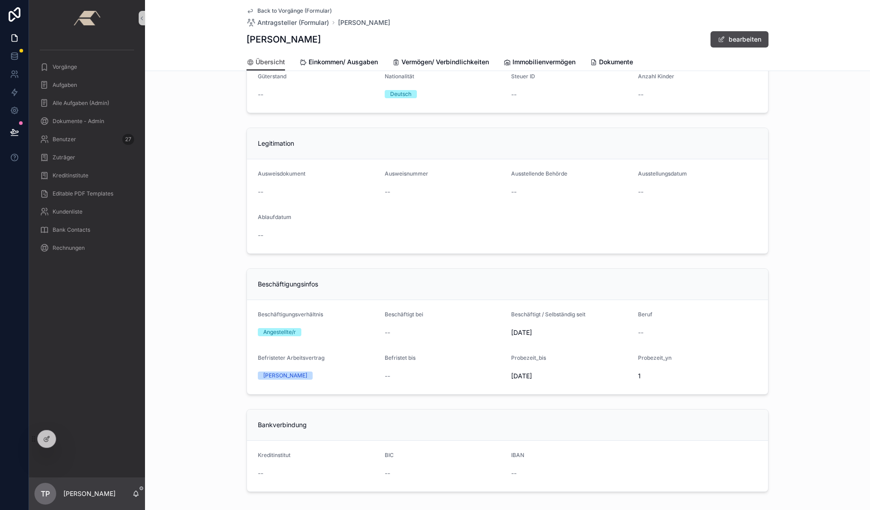
click at [718, 30] on div "Back to Vorgänge (Formular) Antragsteller (Formular) [PERSON_NAME] [PERSON_NAME…" at bounding box center [507, 26] width 522 height 53
click at [722, 38] on button "bearbeiten" at bounding box center [739, 39] width 58 height 16
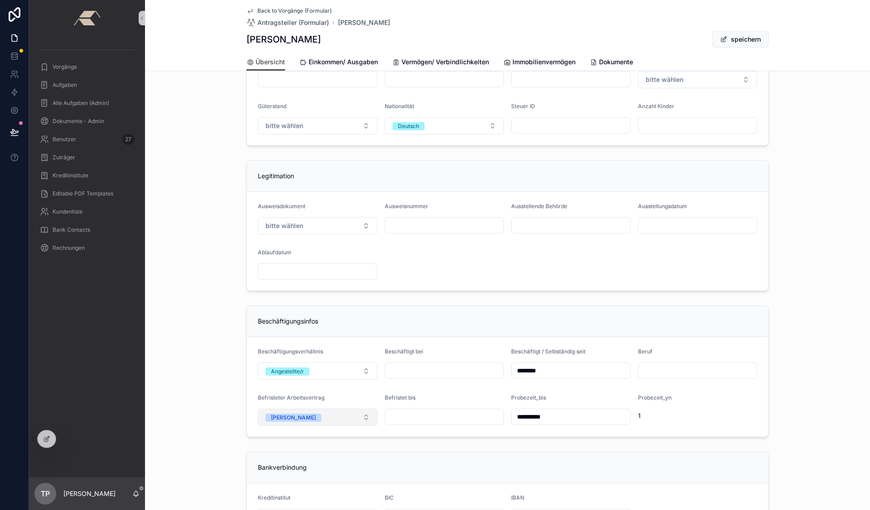
click at [330, 418] on button "[PERSON_NAME]" at bounding box center [318, 417] width 120 height 17
click at [298, 481] on div "Nein" at bounding box center [314, 481] width 115 height 14
click at [743, 50] on div "Back to Vorgänge (Formular) Antragsteller (Formular) [PERSON_NAME] [PERSON_NAME…" at bounding box center [507, 26] width 522 height 53
click at [744, 45] on button "speichern" at bounding box center [740, 39] width 56 height 16
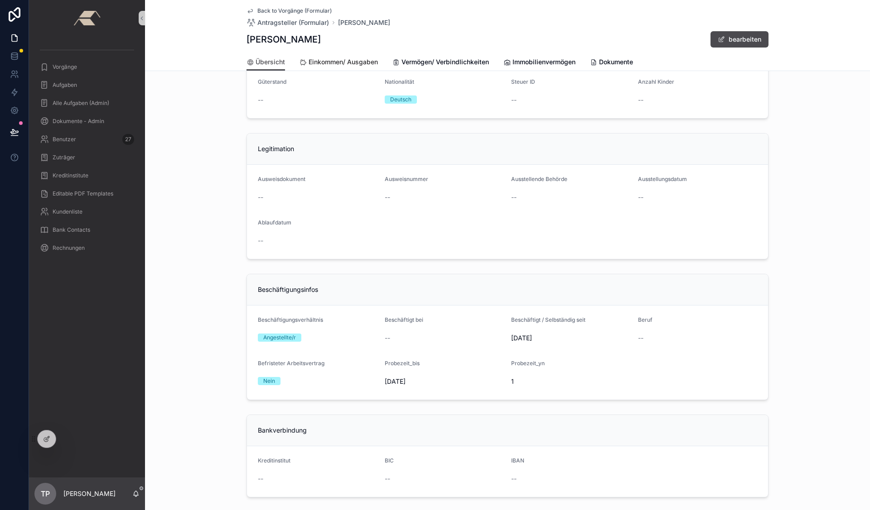
click at [356, 58] on span "Einkommen/ Ausgaben" at bounding box center [342, 62] width 69 height 9
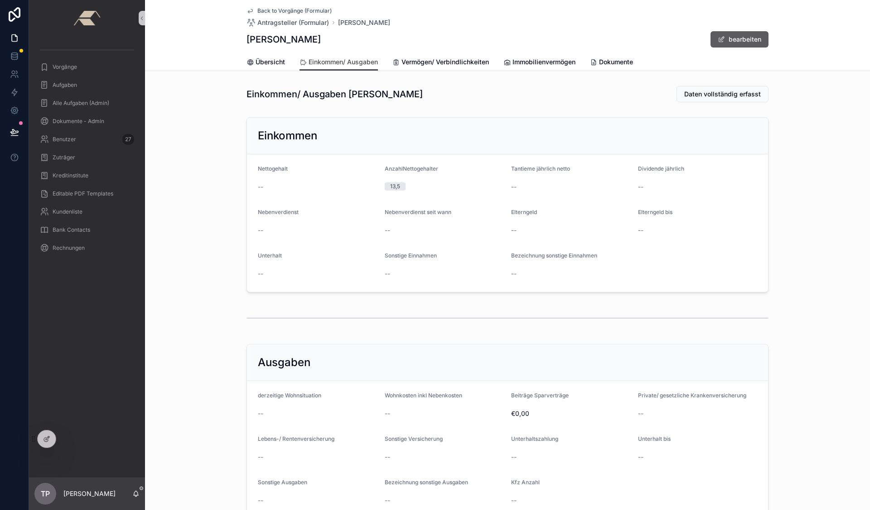
click at [742, 36] on button "bearbeiten" at bounding box center [739, 39] width 58 height 16
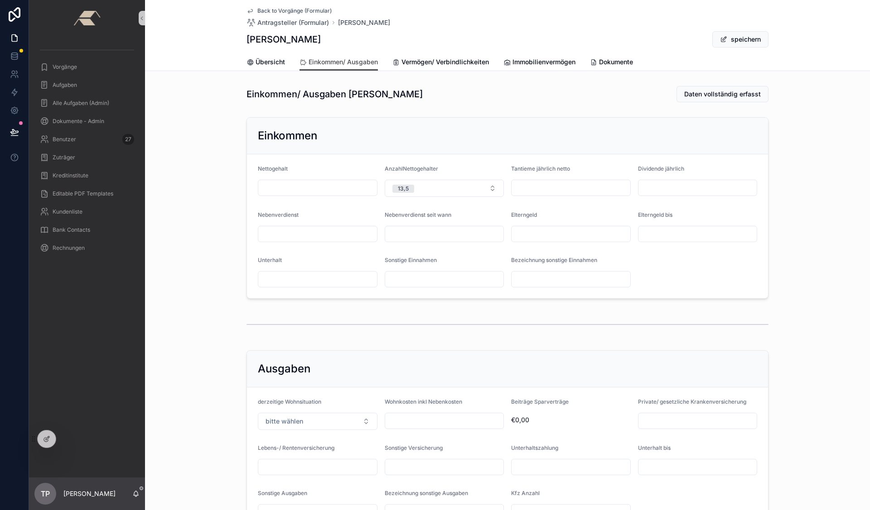
click at [334, 188] on input "scrollable content" at bounding box center [317, 188] width 119 height 13
type input "*********"
click at [744, 36] on button "speichern" at bounding box center [740, 39] width 56 height 16
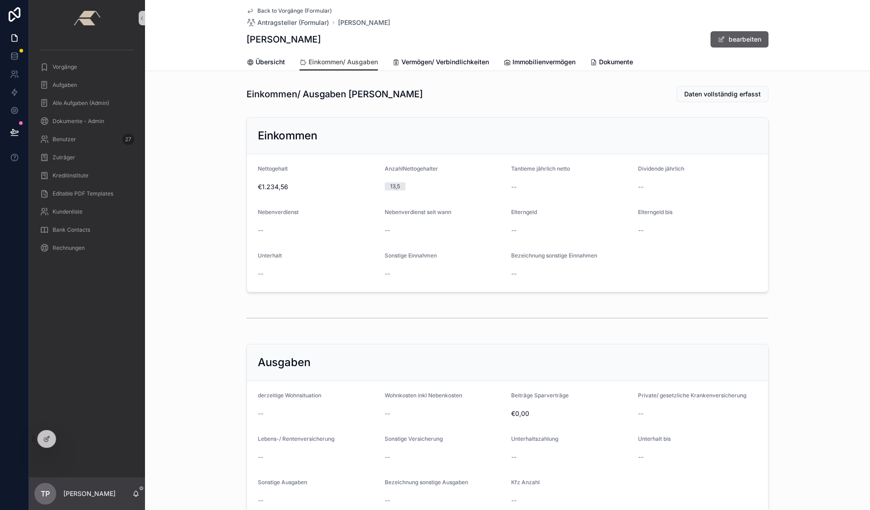
click at [742, 38] on button "bearbeiten" at bounding box center [739, 39] width 58 height 16
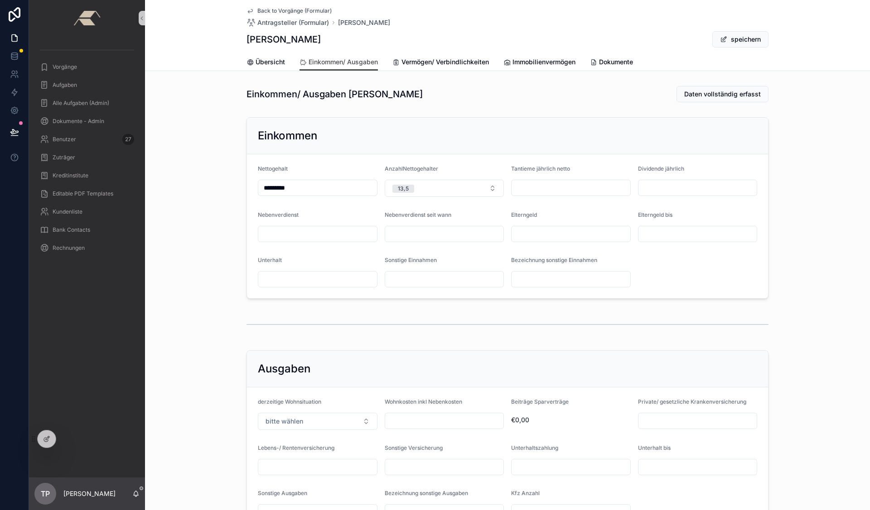
click at [269, 190] on input "*********" at bounding box center [317, 188] width 119 height 13
type input "*******"
click at [731, 38] on button "speichern" at bounding box center [740, 39] width 56 height 16
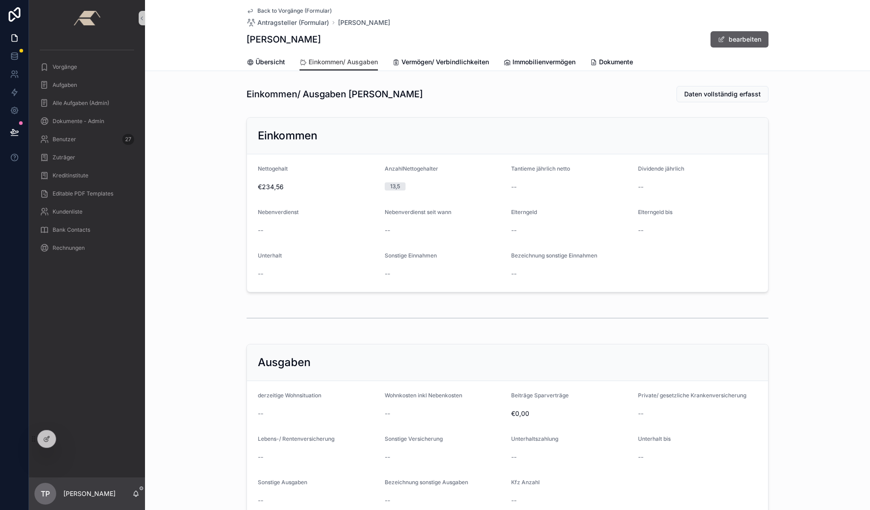
click at [718, 38] on span "scrollable content" at bounding box center [720, 39] width 7 height 7
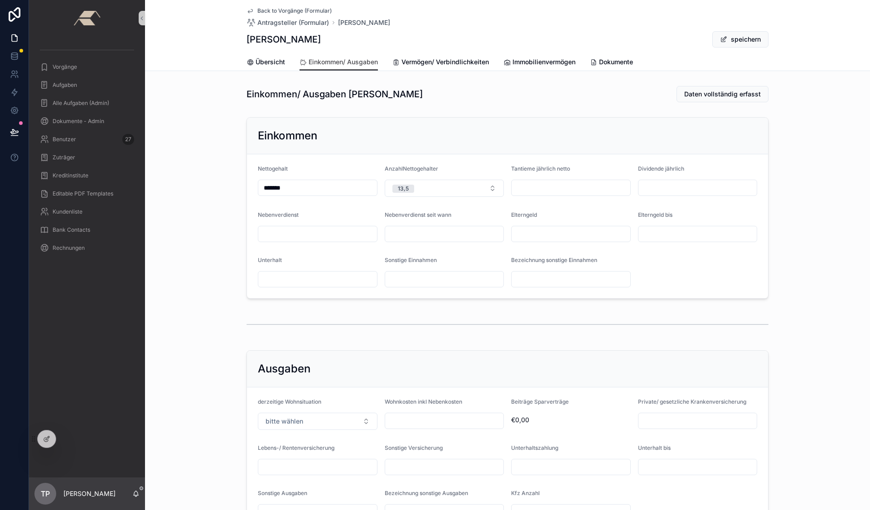
click at [264, 185] on input "*******" at bounding box center [317, 188] width 119 height 13
type input "*********"
click at [750, 41] on span "speichern" at bounding box center [740, 39] width 56 height 16
click at [747, 42] on button "speichern" at bounding box center [740, 39] width 56 height 16
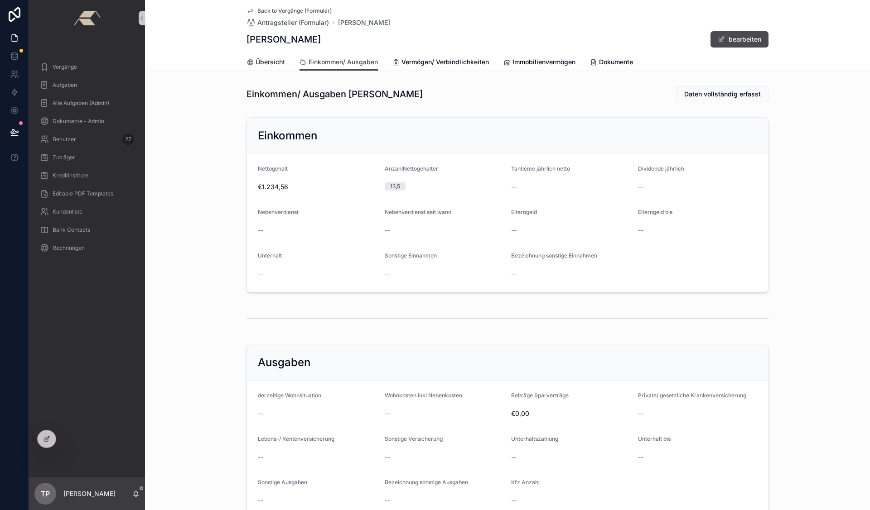
click at [262, 59] on span "Übersicht" at bounding box center [269, 62] width 29 height 9
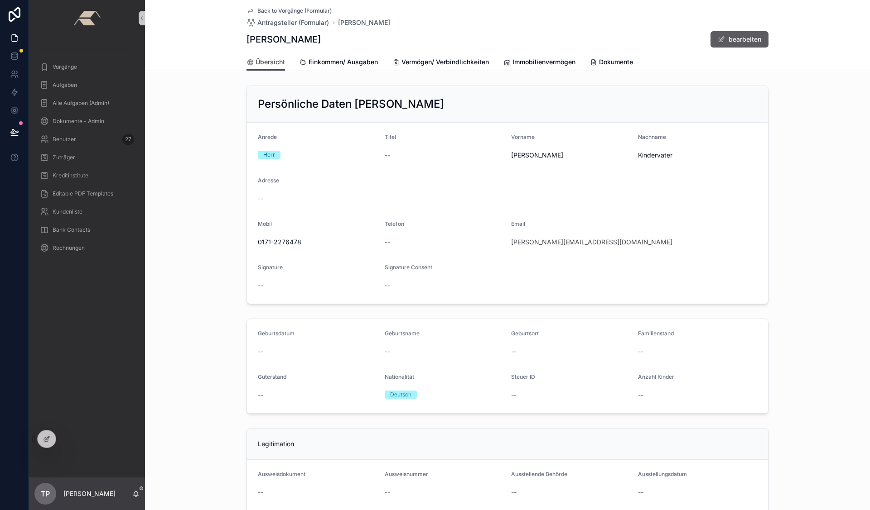
click at [741, 36] on button "bearbeiten" at bounding box center [739, 39] width 58 height 16
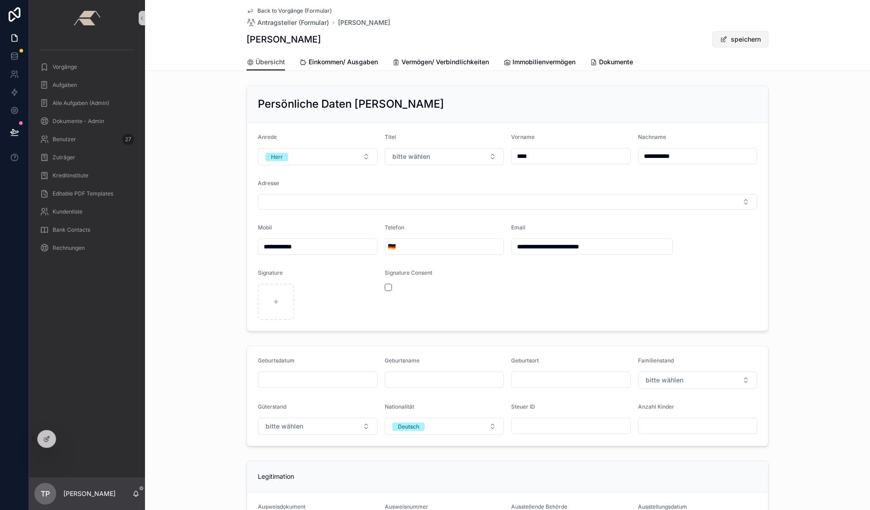
click at [733, 39] on button "speichern" at bounding box center [740, 39] width 56 height 16
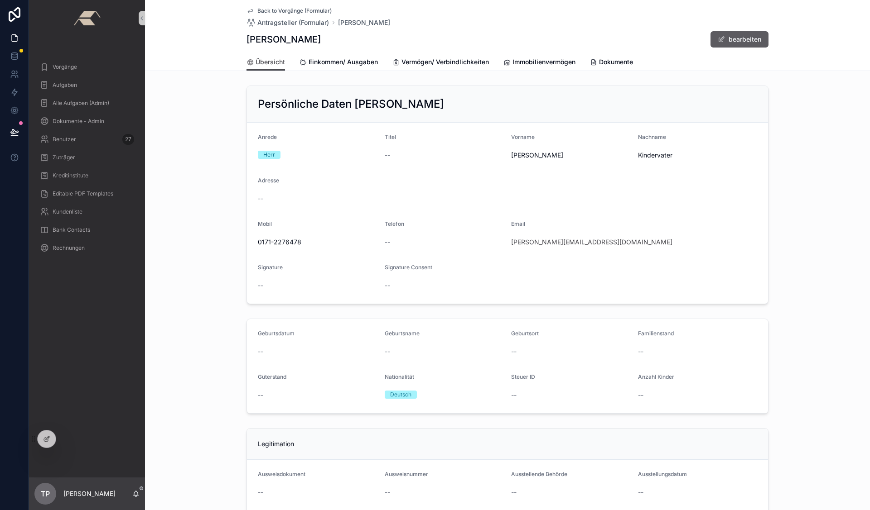
click at [727, 38] on button "bearbeiten" at bounding box center [739, 39] width 58 height 16
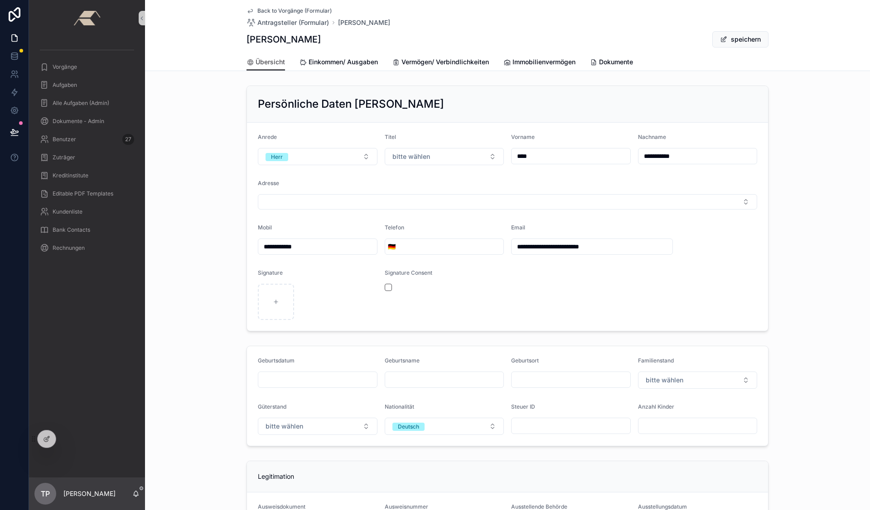
click at [428, 245] on input "scrollable content" at bounding box center [451, 246] width 106 height 13
type input "**********"
click at [492, 277] on div "Signature Consent" at bounding box center [445, 274] width 120 height 11
click at [492, 247] on input "**********" at bounding box center [451, 246] width 106 height 13
click at [737, 40] on button "speichern" at bounding box center [740, 39] width 56 height 16
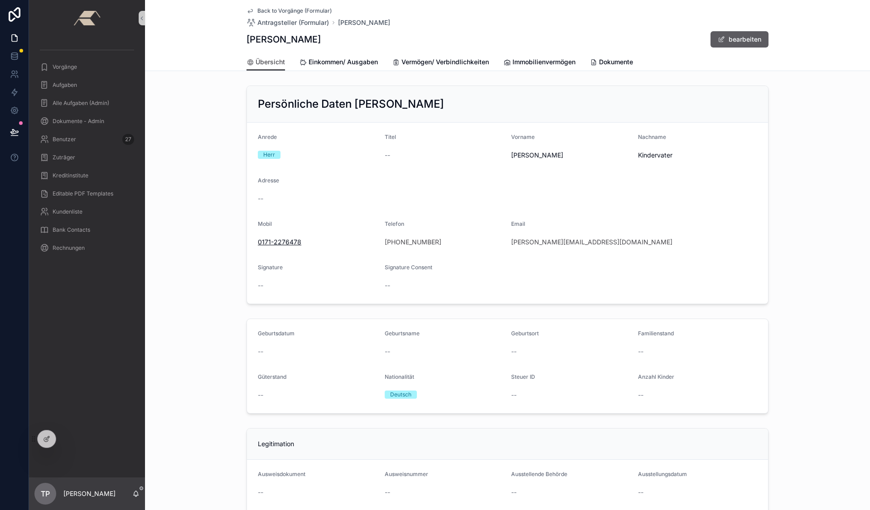
click at [726, 37] on button "bearbeiten" at bounding box center [739, 39] width 58 height 16
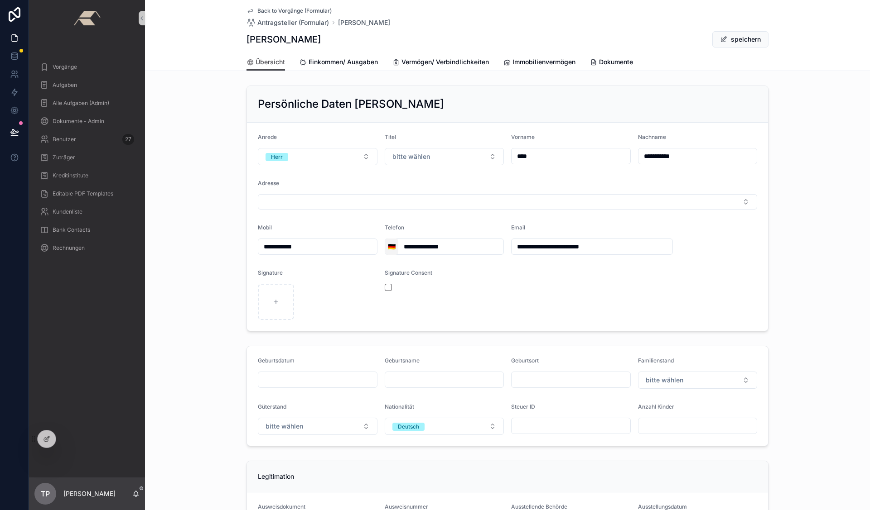
drag, startPoint x: 411, startPoint y: 249, endPoint x: 386, endPoint y: 250, distance: 24.9
click at [386, 250] on div "**********" at bounding box center [445, 247] width 120 height 16
type input "**********"
click at [735, 38] on button "speichern" at bounding box center [740, 39] width 56 height 16
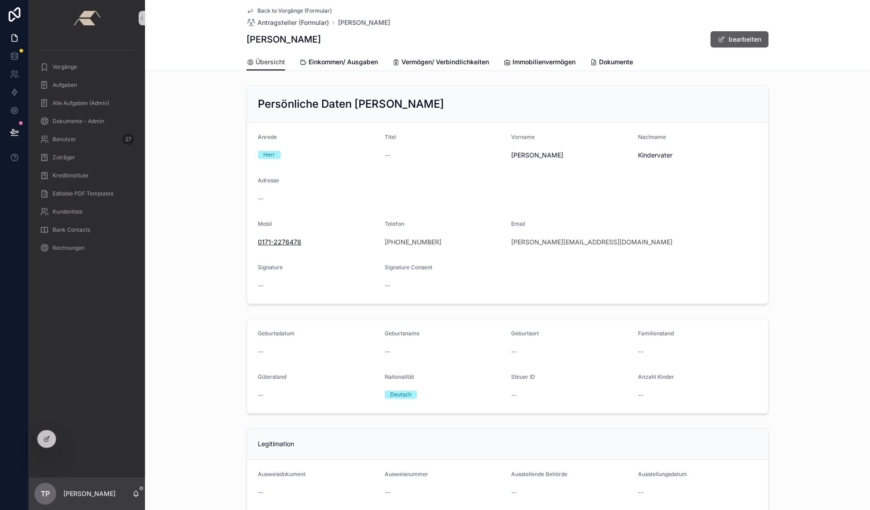
click at [736, 41] on button "bearbeiten" at bounding box center [739, 39] width 58 height 16
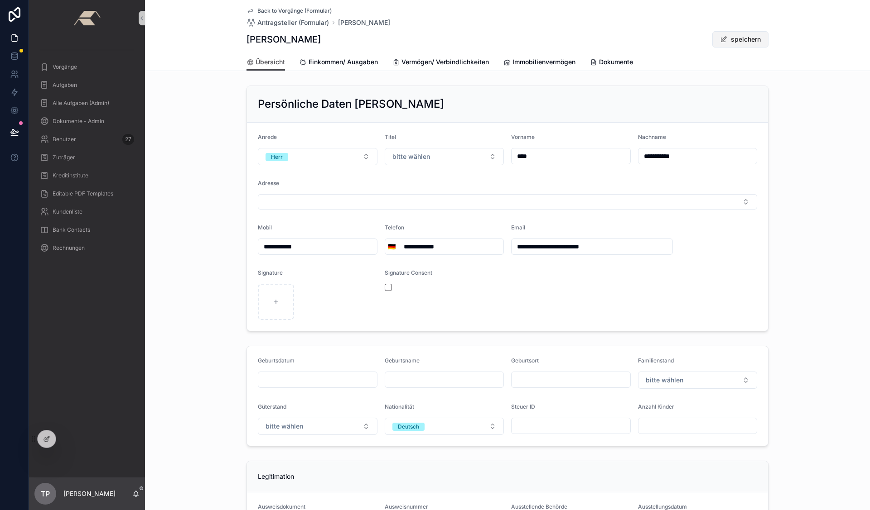
click at [750, 38] on button "speichern" at bounding box center [740, 39] width 56 height 16
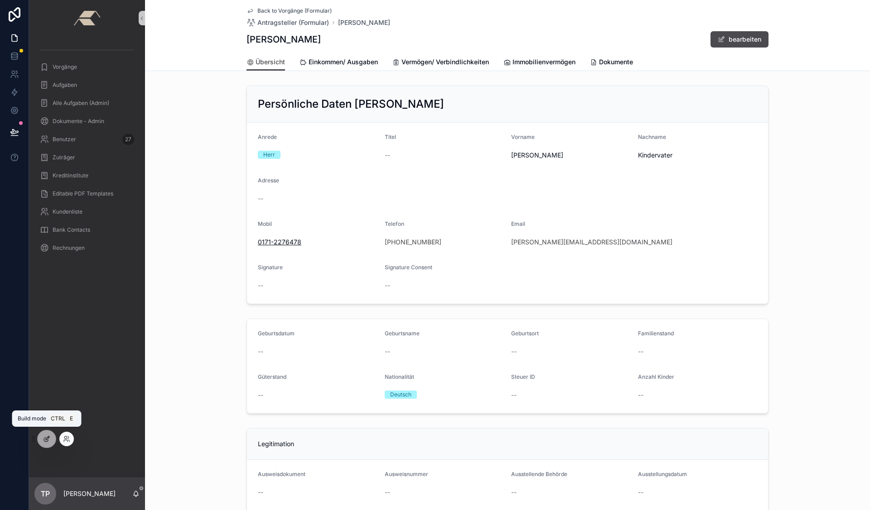
click at [48, 440] on icon at bounding box center [46, 440] width 4 height 4
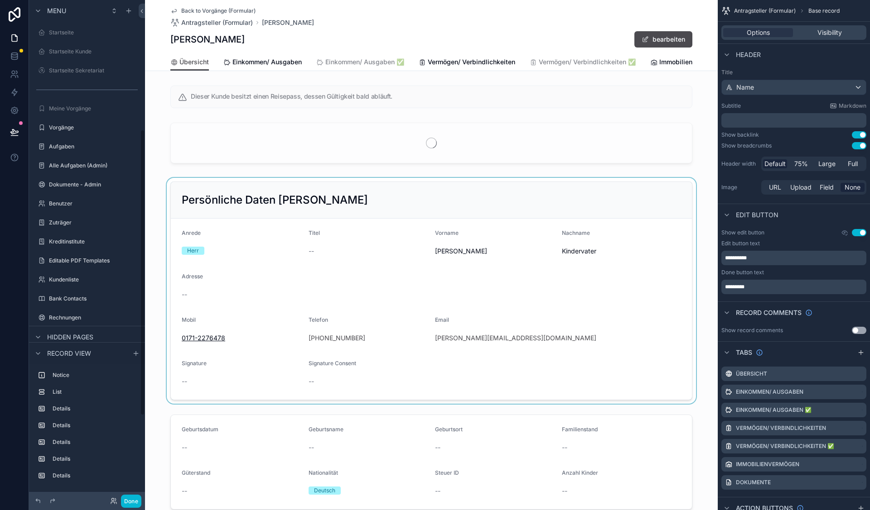
scroll to position [226, 0]
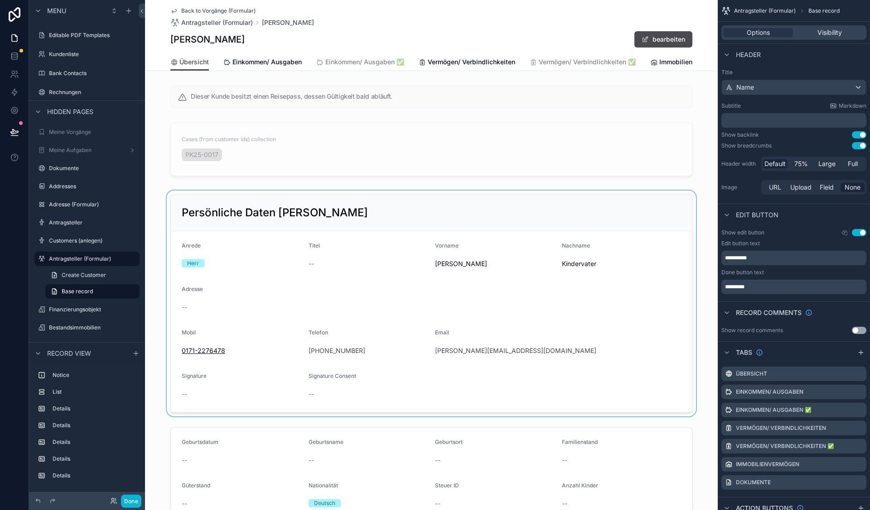
click at [355, 354] on div "scrollable content" at bounding box center [431, 304] width 572 height 226
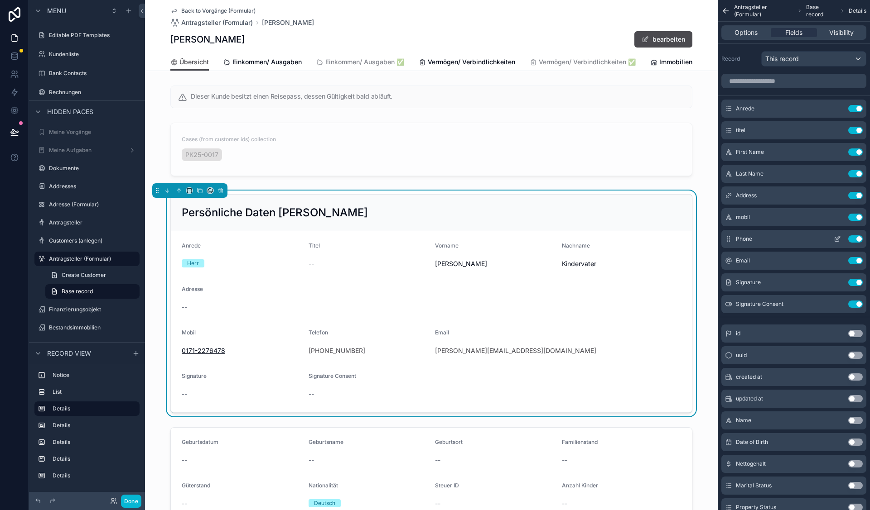
click at [839, 239] on icon "scrollable content" at bounding box center [836, 239] width 7 height 7
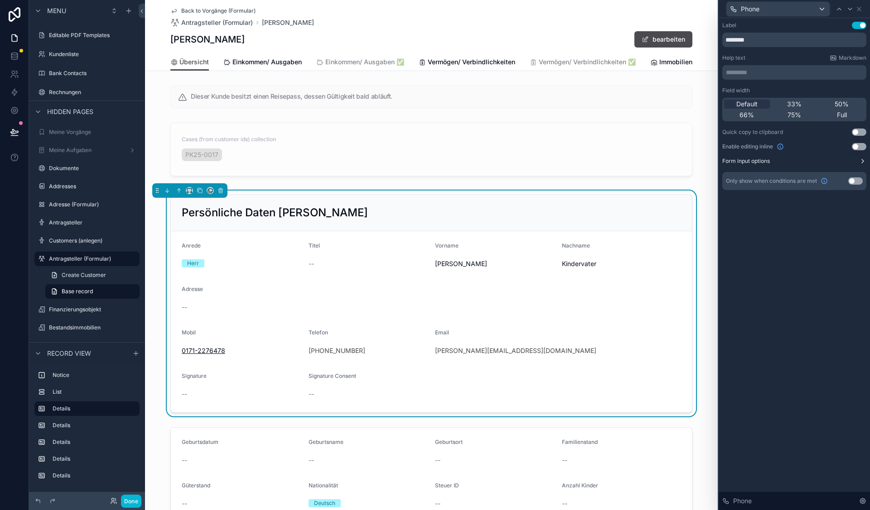
click at [773, 163] on button "Form input options" at bounding box center [794, 161] width 144 height 7
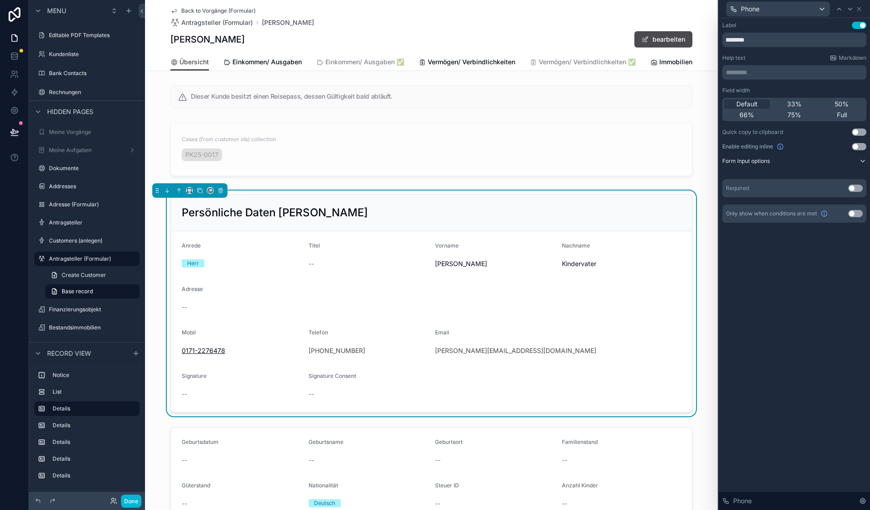
click at [773, 162] on button "Form input options" at bounding box center [794, 161] width 144 height 7
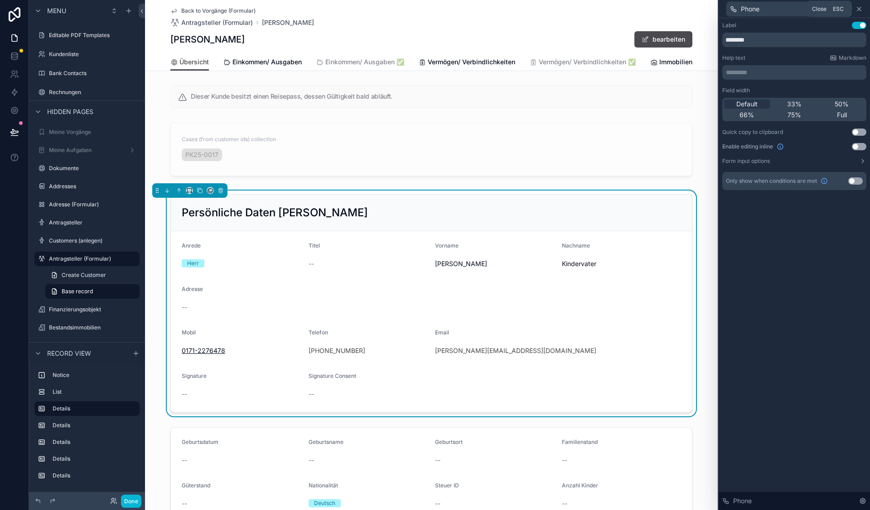
click at [858, 8] on icon at bounding box center [859, 9] width 4 height 4
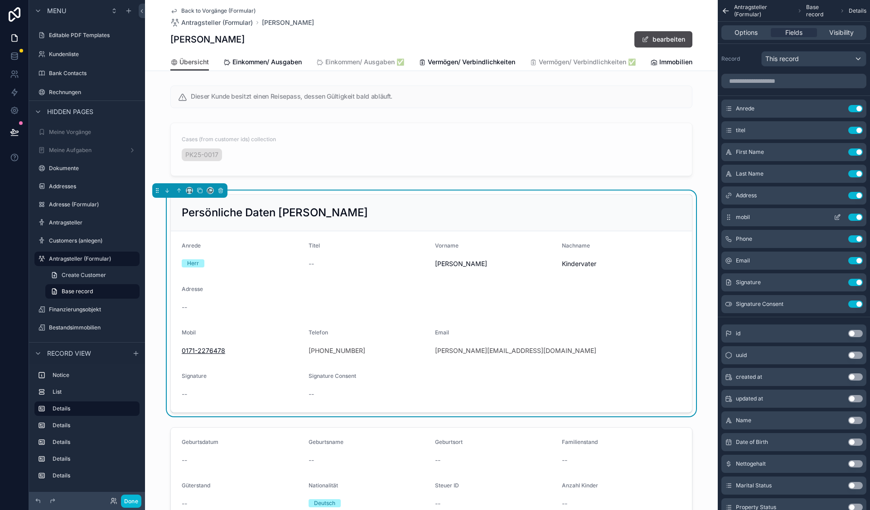
click at [840, 218] on icon "scrollable content" at bounding box center [836, 217] width 7 height 7
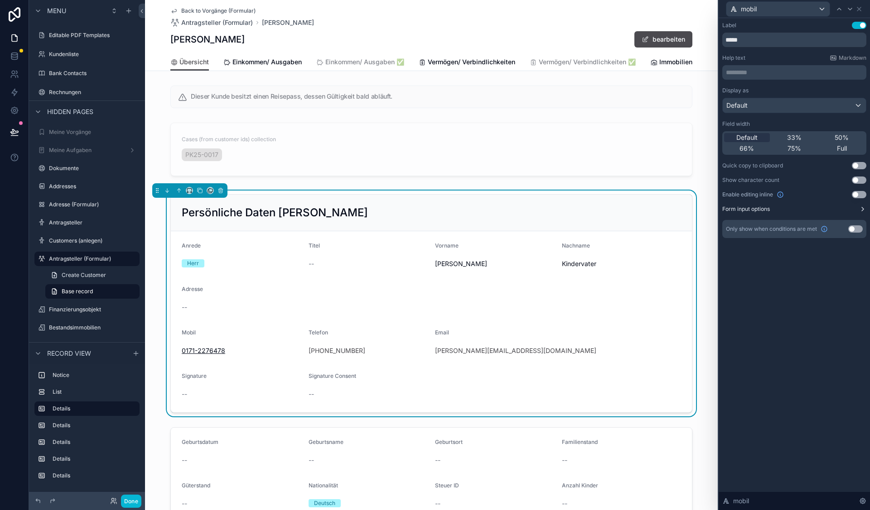
click at [764, 212] on label "Form input options" at bounding box center [746, 209] width 48 height 7
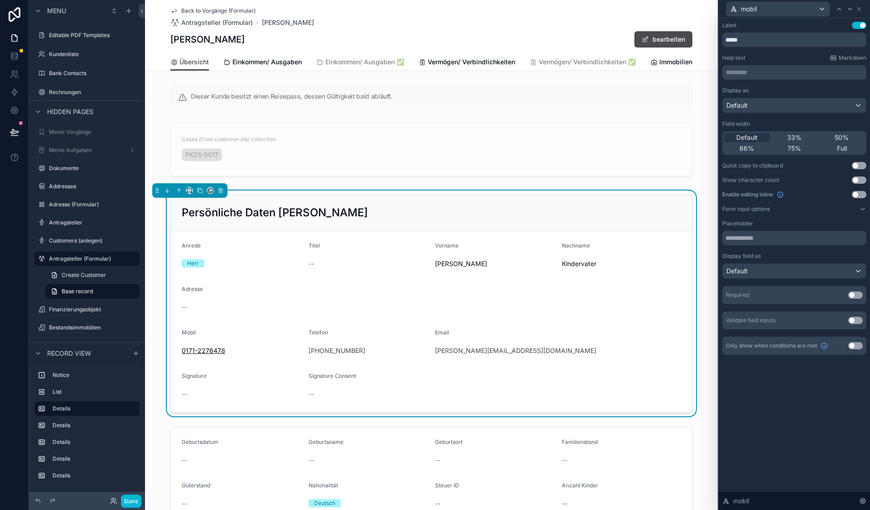
click at [857, 322] on button "Use setting" at bounding box center [855, 320] width 14 height 7
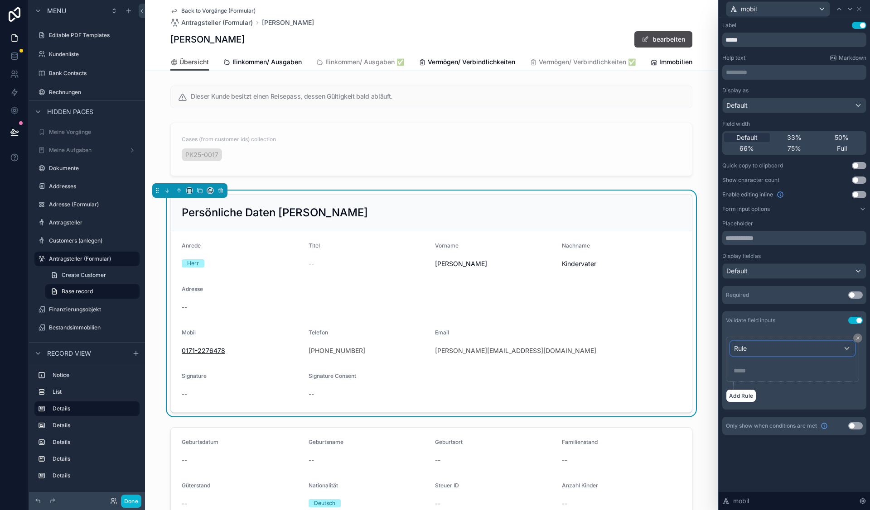
click at [850, 343] on div "Rule" at bounding box center [792, 348] width 124 height 14
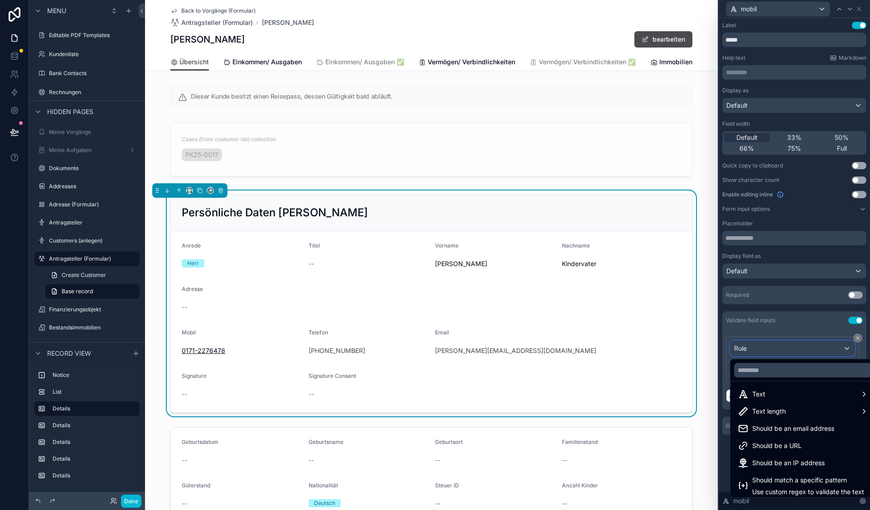
scroll to position [6, 0]
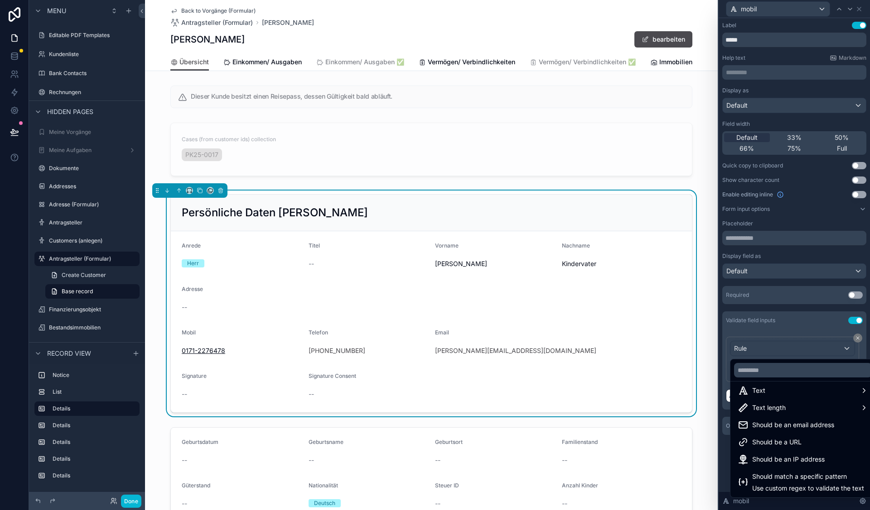
click at [808, 322] on div at bounding box center [793, 255] width 151 height 510
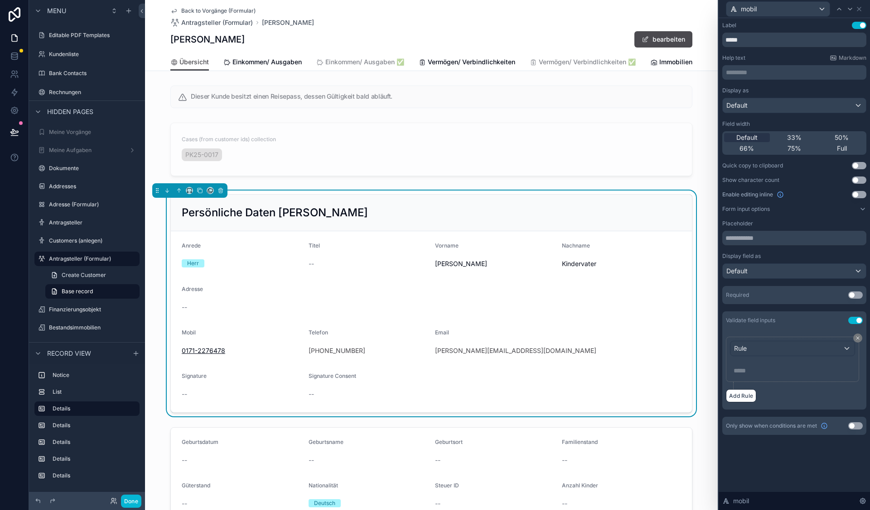
click at [859, 321] on button "Use setting" at bounding box center [855, 320] width 14 height 7
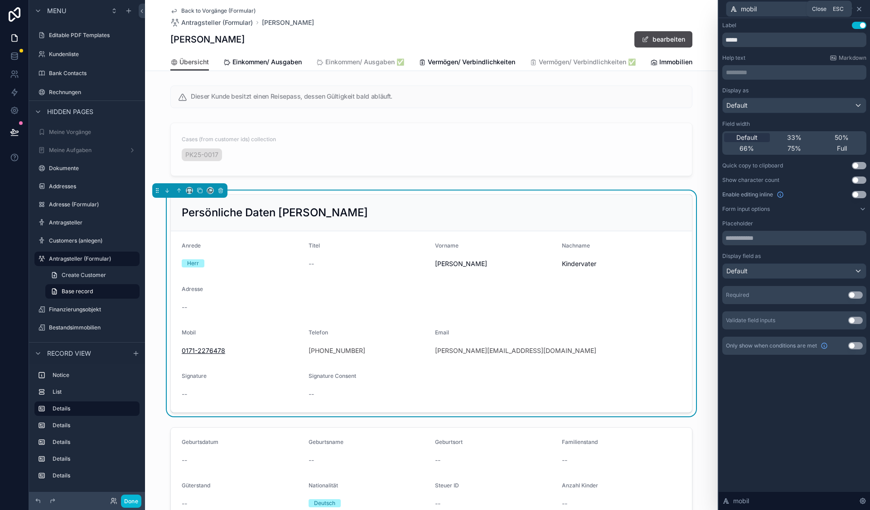
click at [858, 8] on icon at bounding box center [859, 9] width 4 height 4
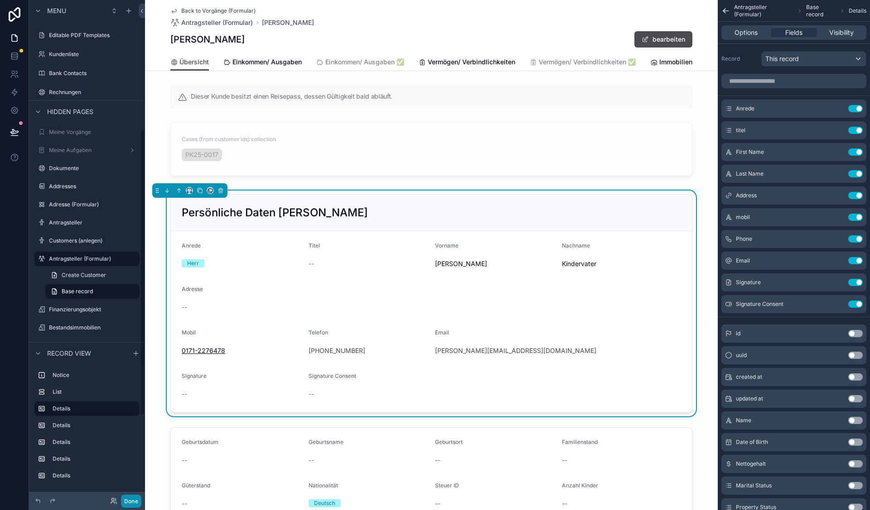
click at [125, 503] on button "Done" at bounding box center [131, 501] width 20 height 13
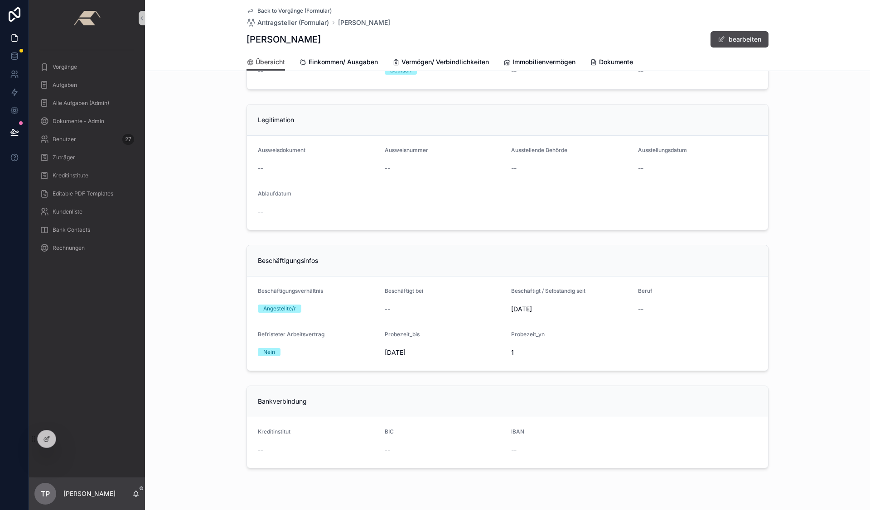
scroll to position [319, 0]
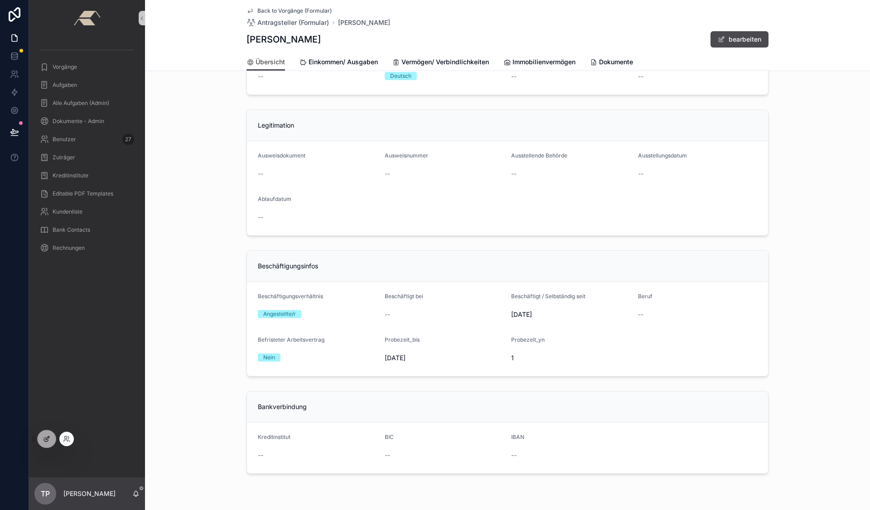
click at [48, 446] on div at bounding box center [47, 439] width 18 height 17
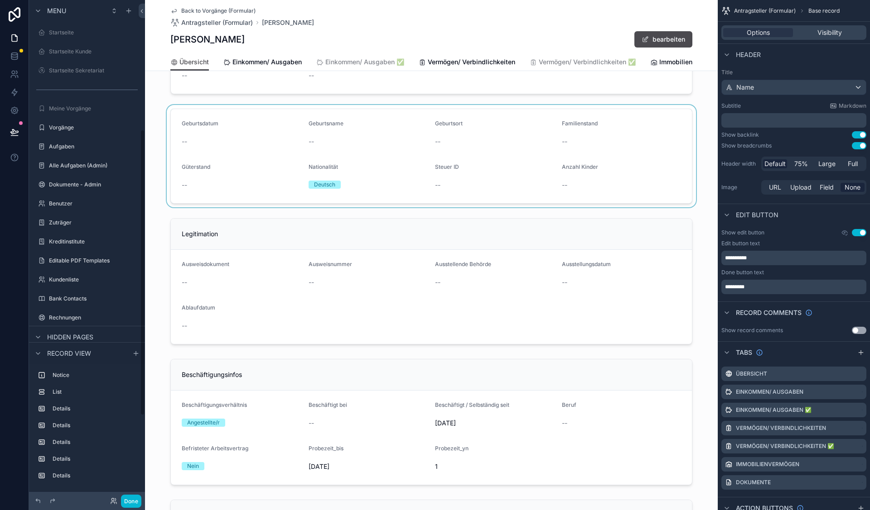
scroll to position [226, 0]
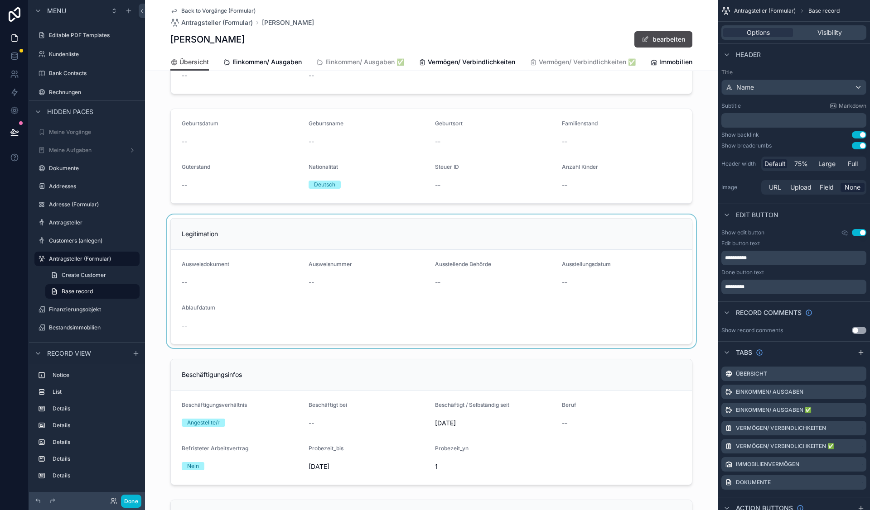
click at [307, 288] on div "scrollable content" at bounding box center [431, 282] width 572 height 134
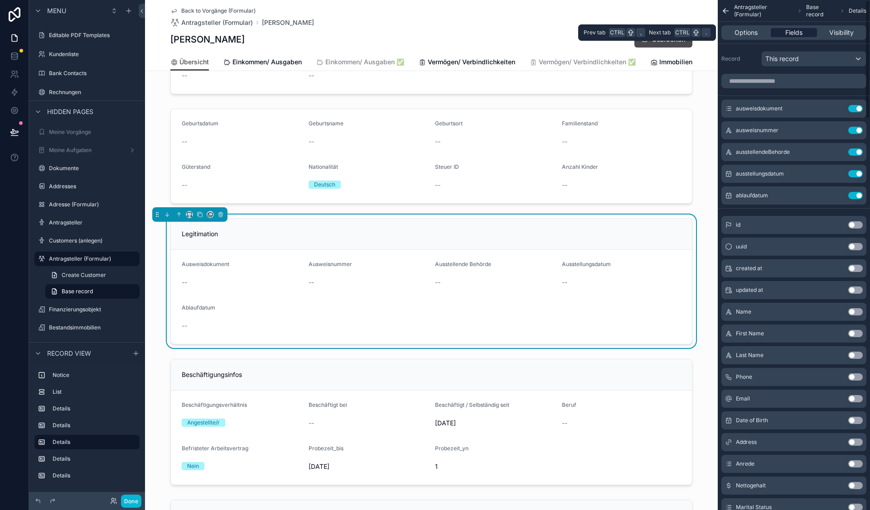
click at [803, 33] on div "Fields" at bounding box center [793, 32] width 46 height 9
click at [125, 500] on button "Done" at bounding box center [131, 501] width 20 height 13
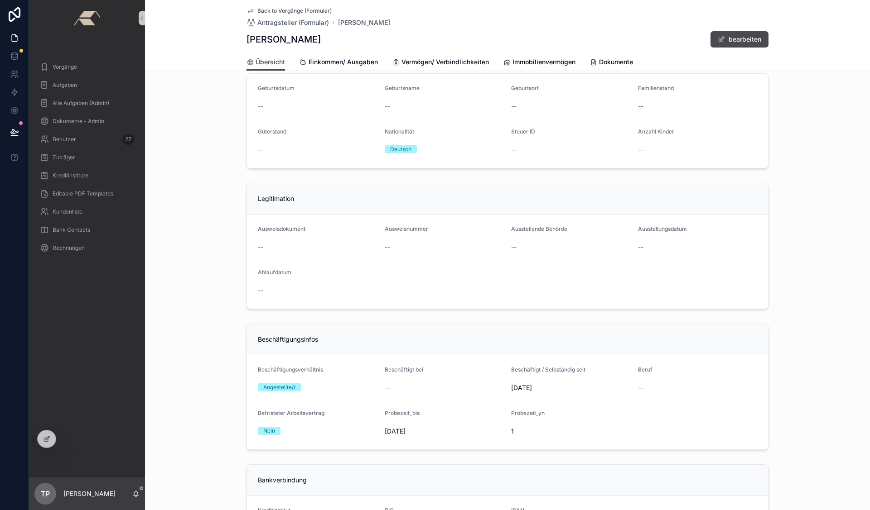
scroll to position [238, 0]
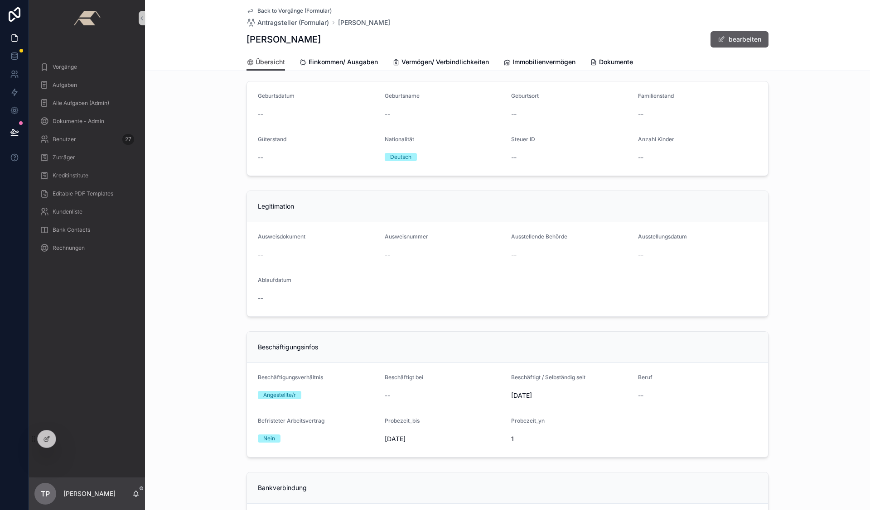
click at [730, 43] on button "bearbeiten" at bounding box center [739, 39] width 58 height 16
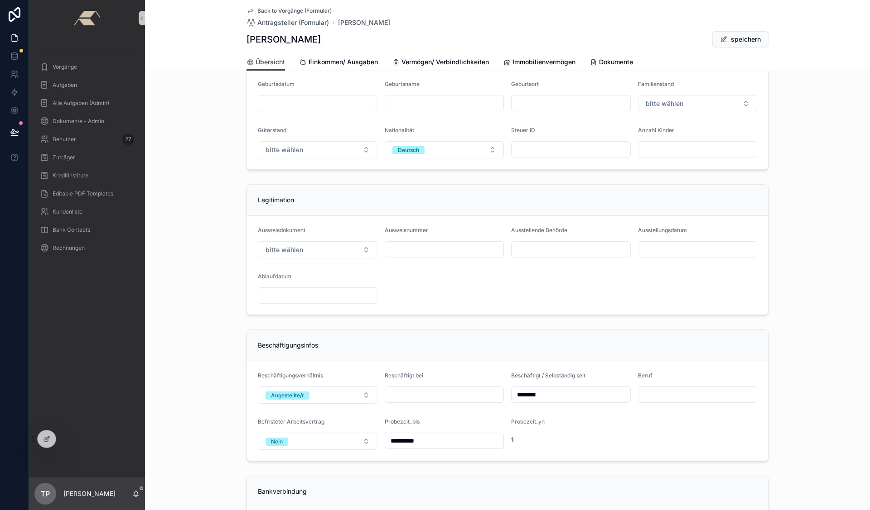
scroll to position [274, 0]
click at [366, 260] on button "bitte wählen" at bounding box center [318, 252] width 120 height 17
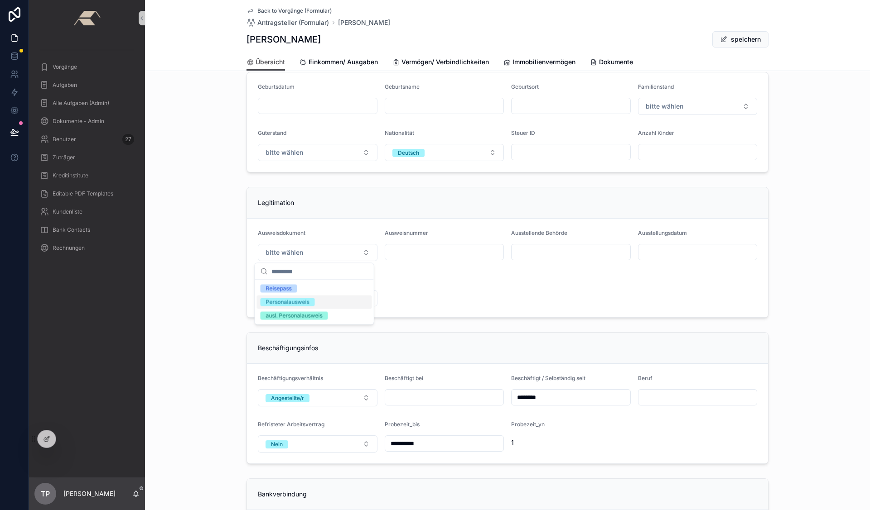
click at [320, 298] on div "Personalausweis" at bounding box center [314, 303] width 115 height 14
click at [744, 42] on button "speichern" at bounding box center [740, 39] width 56 height 16
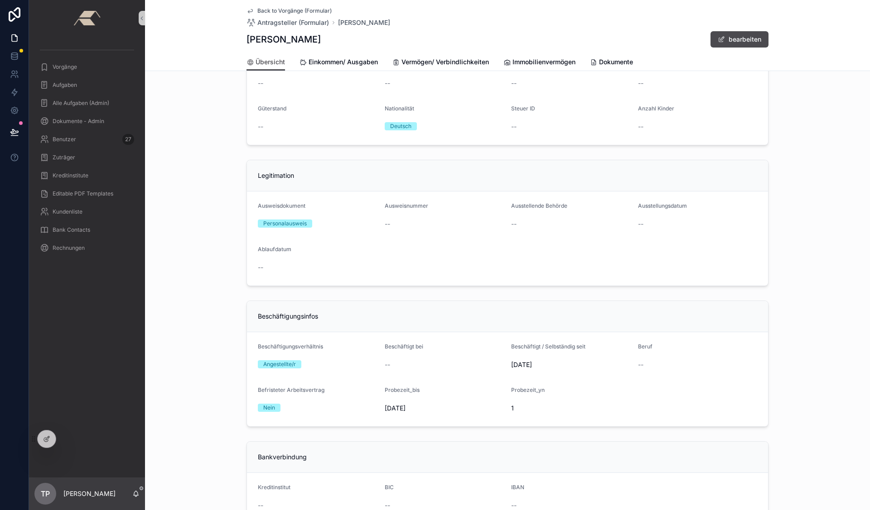
click at [309, 13] on span "Back to Vorgänge (Formular)" at bounding box center [294, 10] width 74 height 7
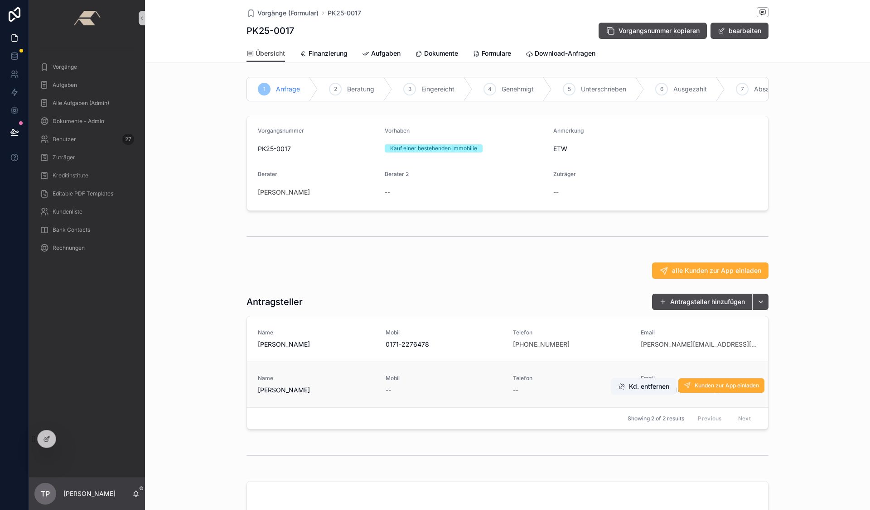
click at [591, 395] on div "--" at bounding box center [571, 390] width 117 height 9
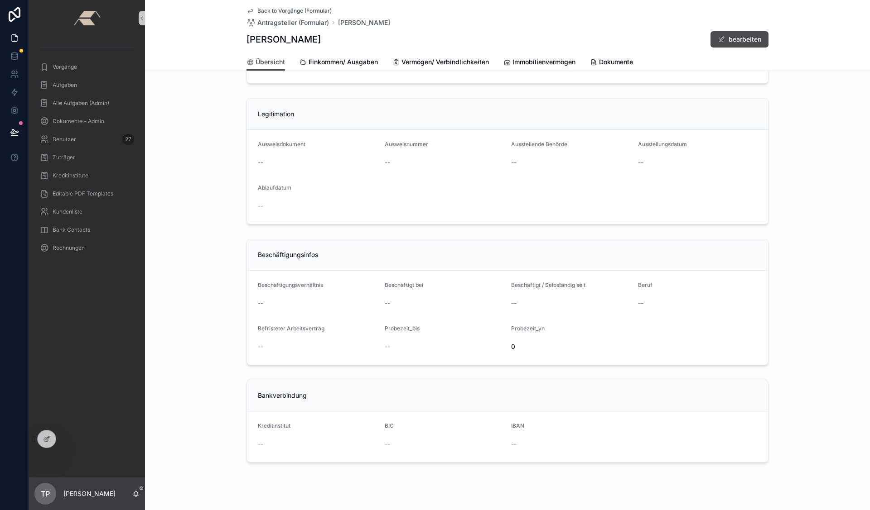
scroll to position [405, 0]
click at [309, 10] on span "Back to Vorgänge (Formular)" at bounding box center [294, 10] width 74 height 7
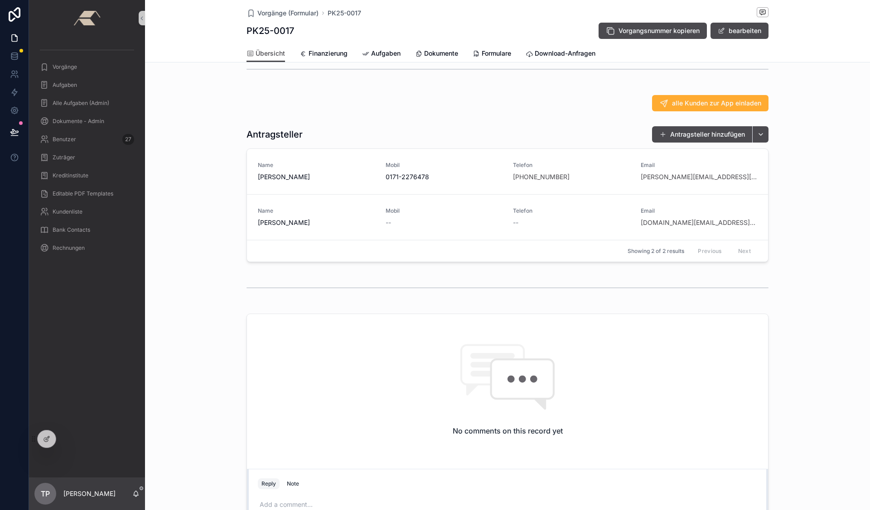
scroll to position [165, 0]
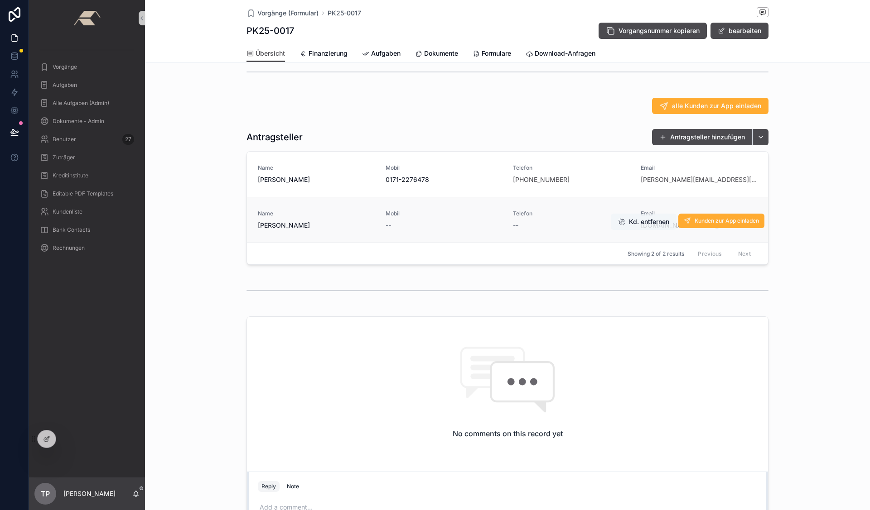
click at [628, 230] on button "Kd. entfernen" at bounding box center [644, 222] width 66 height 16
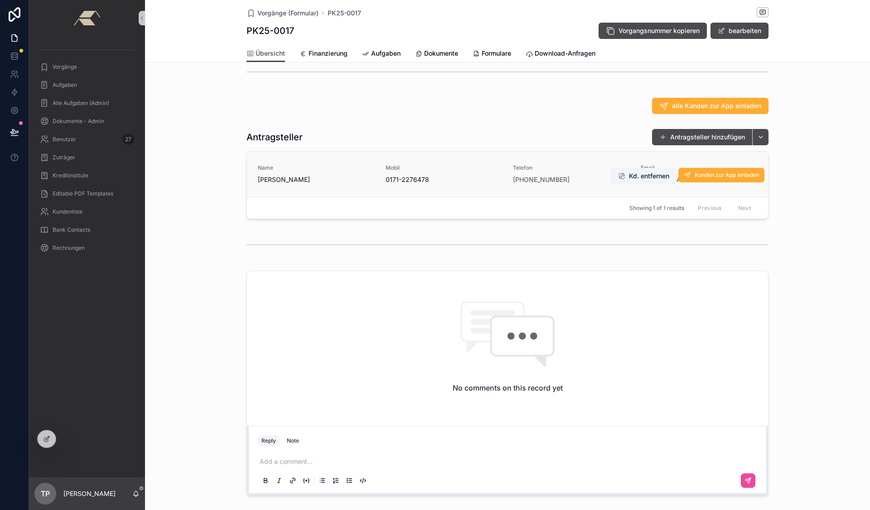
click at [455, 192] on link "Name [PERSON_NAME] Mobil [PHONE_NUMBER] Telefon [PHONE_NUMBER] Email [PERSON_NA…" at bounding box center [507, 174] width 521 height 45
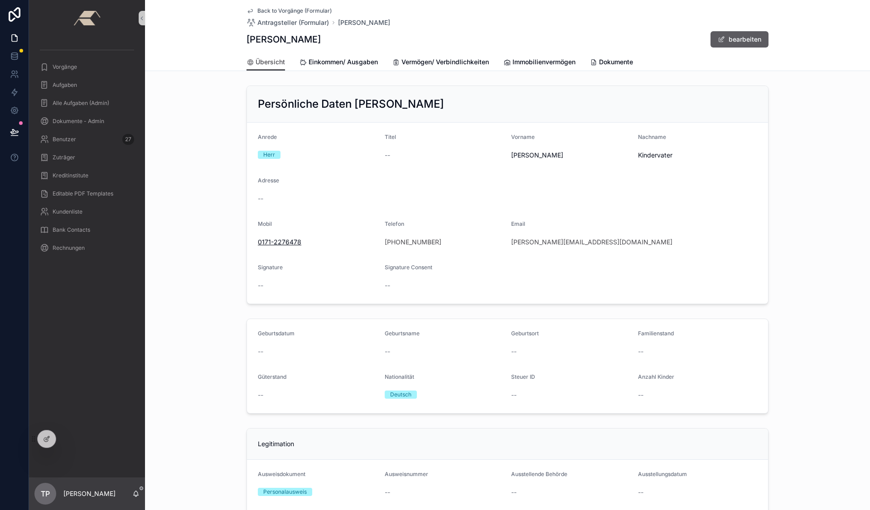
click at [742, 32] on button "bearbeiten" at bounding box center [739, 39] width 58 height 16
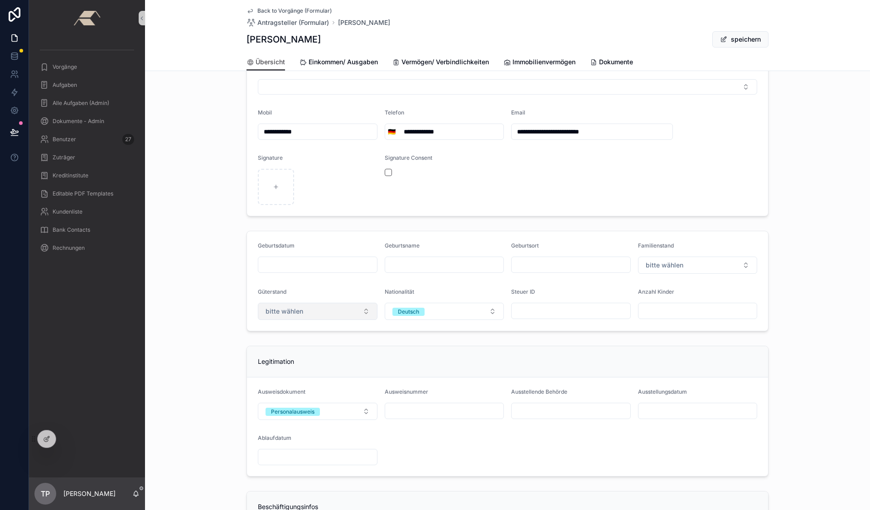
scroll to position [117, 0]
click at [362, 411] on button "Personalausweis" at bounding box center [318, 409] width 120 height 17
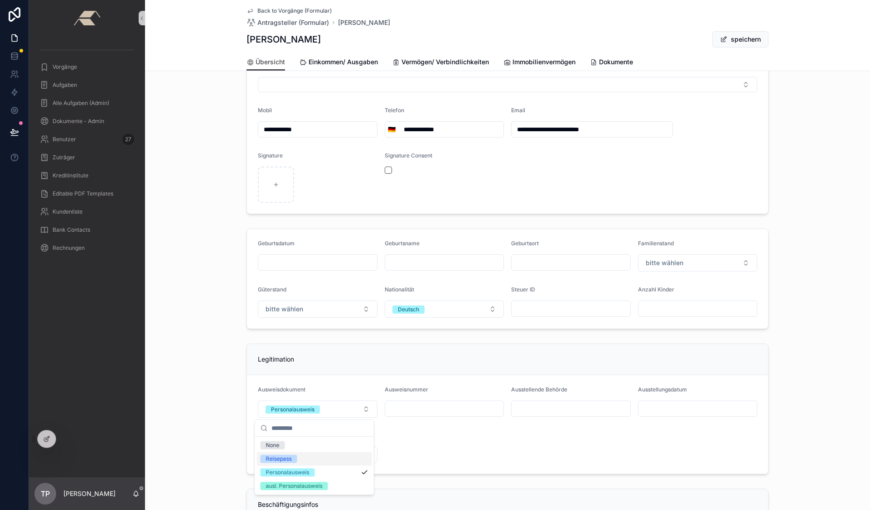
click at [301, 461] on div "Reisepass" at bounding box center [314, 459] width 115 height 14
click at [740, 40] on button "speichern" at bounding box center [740, 39] width 56 height 16
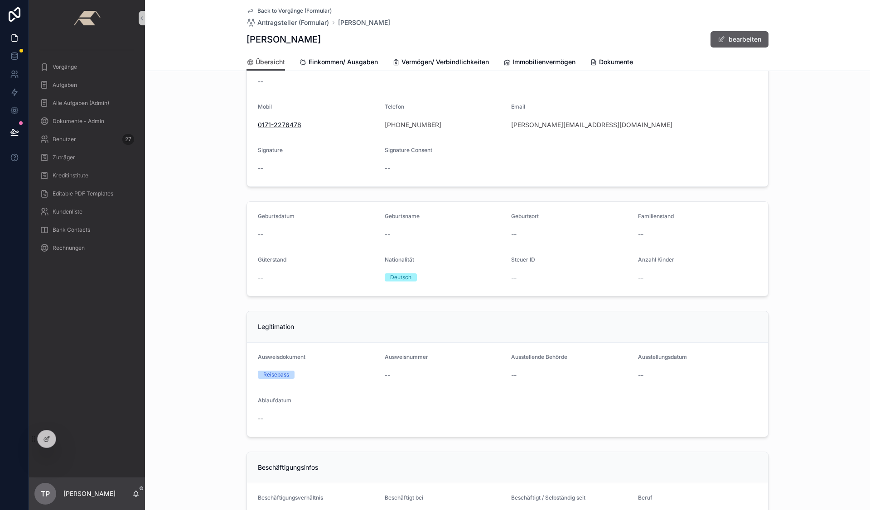
click at [728, 42] on button "bearbeiten" at bounding box center [739, 39] width 58 height 16
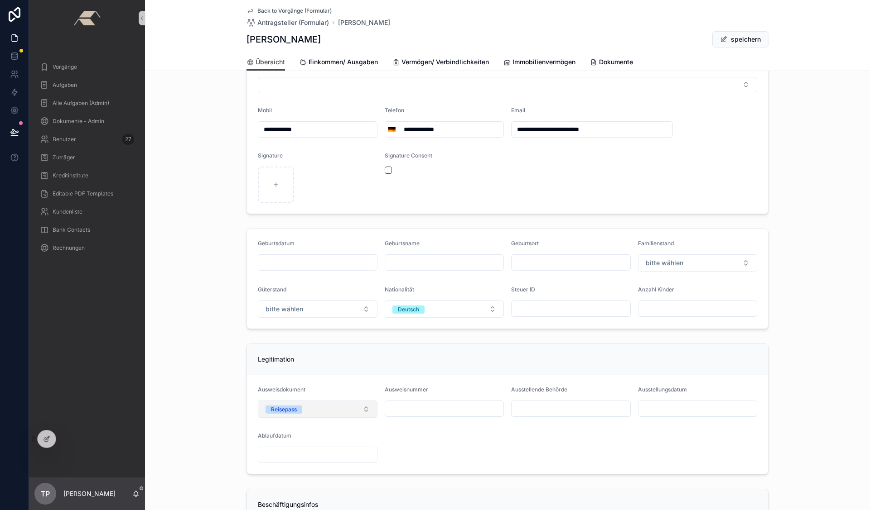
click at [280, 409] on div "Reisepass" at bounding box center [284, 410] width 26 height 8
click at [287, 445] on div "None" at bounding box center [314, 446] width 115 height 14
click at [734, 43] on button "speichern" at bounding box center [740, 39] width 56 height 16
